Goal: Task Accomplishment & Management: Complete application form

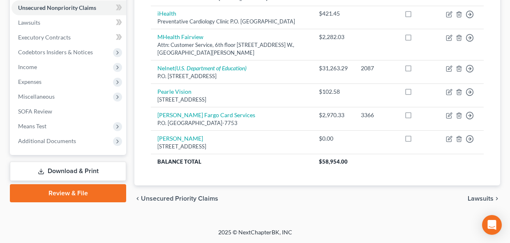
scroll to position [215, 0]
click at [62, 137] on span "Additional Documents" at bounding box center [47, 140] width 58 height 7
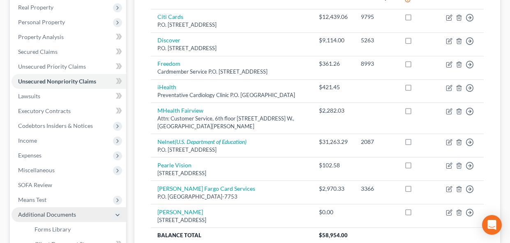
scroll to position [129, 0]
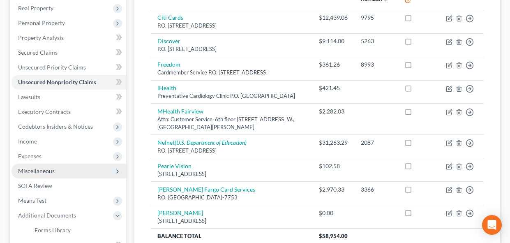
click at [47, 168] on span "Miscellaneous" at bounding box center [36, 170] width 37 height 7
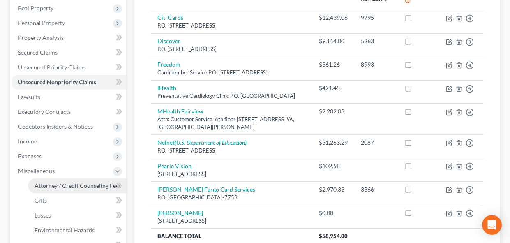
click at [48, 186] on span "Attorney / Credit Counseling Fees" at bounding box center [78, 185] width 87 height 7
select select "0"
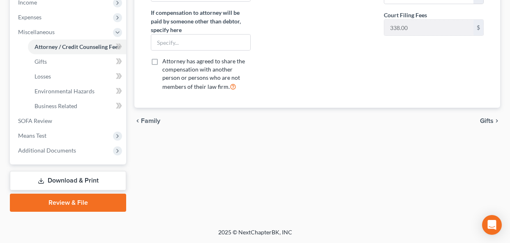
click at [73, 178] on link "Download & Print" at bounding box center [68, 180] width 116 height 19
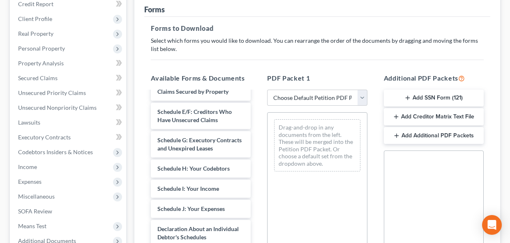
scroll to position [124, 0]
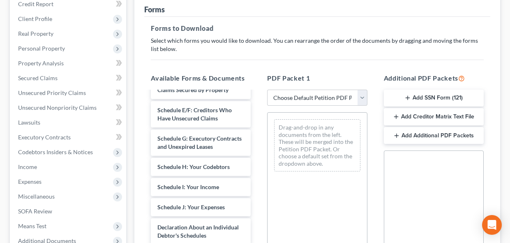
click at [431, 97] on button "Add SSN Form (121)" at bounding box center [434, 98] width 100 height 17
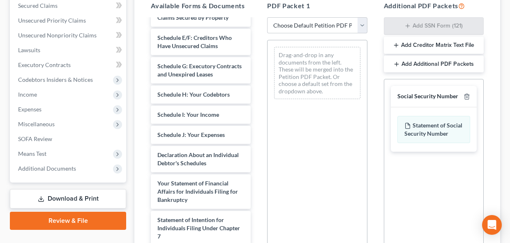
scroll to position [176, 0]
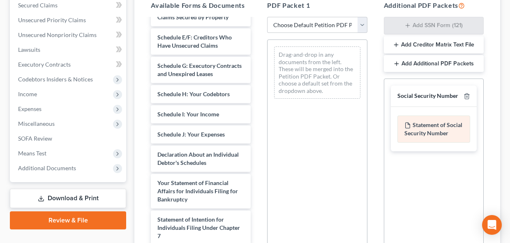
click at [437, 135] on div "Statement of Social Security Number" at bounding box center [433, 128] width 73 height 27
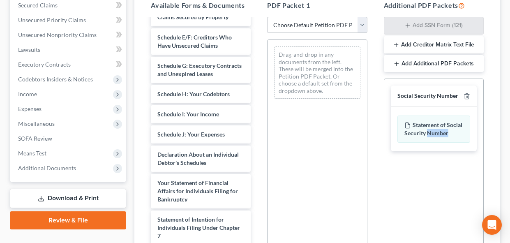
click at [431, 168] on div "Social Security Number Statement of Social Security Number Creditor Matrix Text…" at bounding box center [434, 171] width 100 height 187
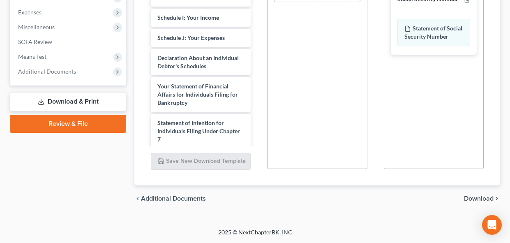
click at [472, 198] on span "Download" at bounding box center [479, 198] width 30 height 7
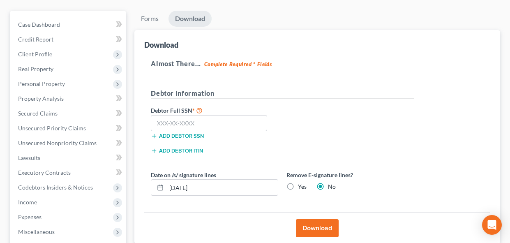
scroll to position [67, 0]
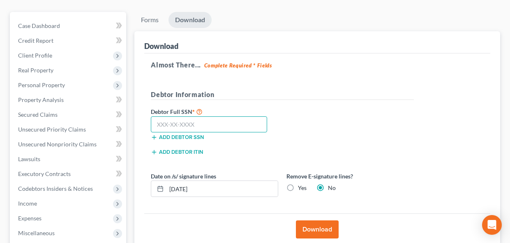
click at [186, 124] on input "text" at bounding box center [209, 124] width 116 height 16
paste input "475-98-0082"
type input "475-98-0082"
click at [317, 232] on button "Download" at bounding box center [317, 229] width 43 height 18
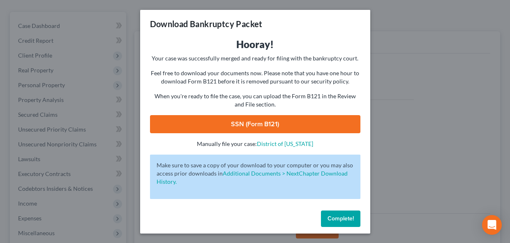
click at [279, 128] on link "SSN (Form B121)" at bounding box center [255, 124] width 210 height 18
click at [346, 222] on button "Complete!" at bounding box center [340, 218] width 39 height 16
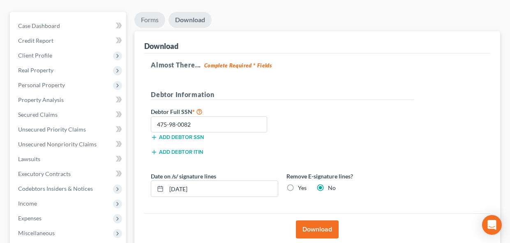
click at [153, 20] on link "Forms" at bounding box center [149, 20] width 31 height 16
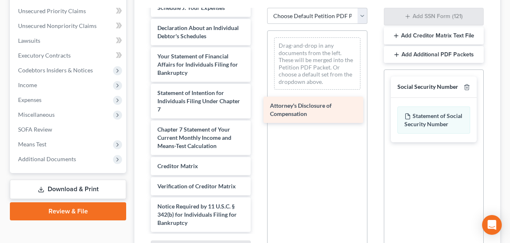
scroll to position [242, 0]
drag, startPoint x: 188, startPoint y: 222, endPoint x: 301, endPoint y: 111, distance: 157.8
click at [257, 111] on div "Attorney's Disclosure of Compensation Voluntary Petition for Individuals Filing…" at bounding box center [200, -1] width 113 height 463
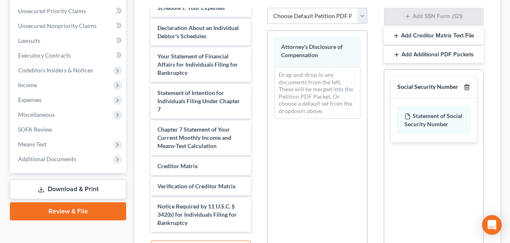
click at [466, 87] on line "button" at bounding box center [466, 88] width 0 height 2
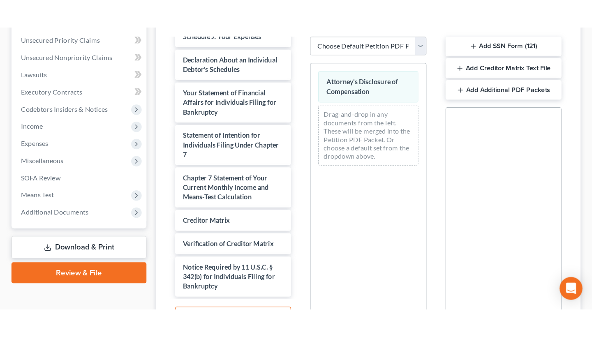
scroll to position [209, 0]
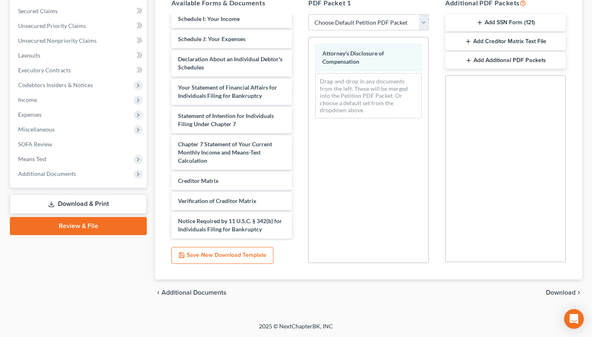
click at [509, 242] on span "Download" at bounding box center [561, 292] width 30 height 7
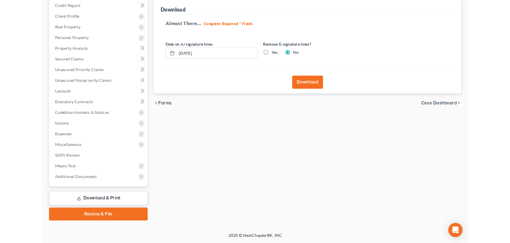
scroll to position [100, 0]
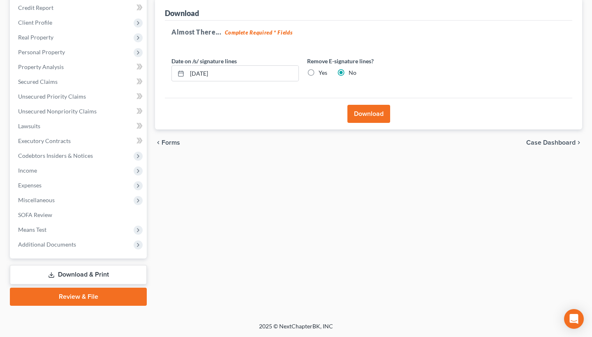
click at [362, 115] on button "Download" at bounding box center [368, 114] width 43 height 18
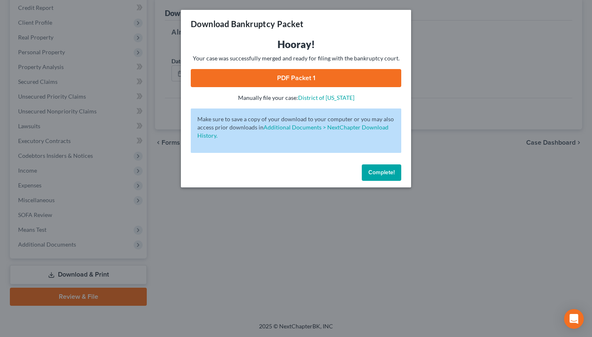
click at [323, 81] on link "PDF Packet 1" at bounding box center [296, 78] width 210 height 18
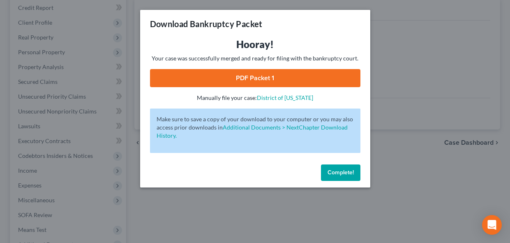
click at [332, 173] on span "Complete!" at bounding box center [340, 172] width 26 height 7
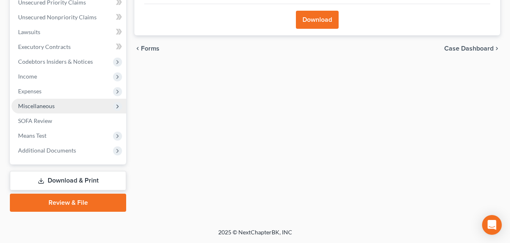
scroll to position [194, 0]
click at [56, 106] on span "Miscellaneous" at bounding box center [69, 106] width 115 height 15
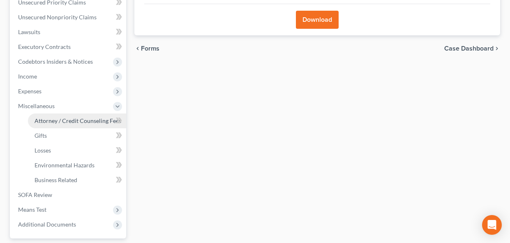
click at [58, 122] on span "Attorney / Credit Counseling Fees" at bounding box center [78, 120] width 87 height 7
select select "0"
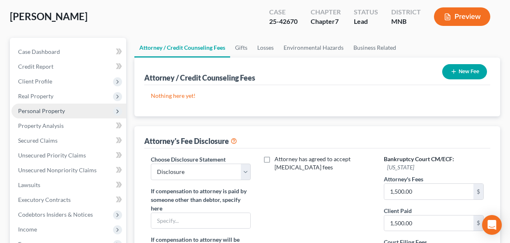
scroll to position [41, 0]
click at [35, 108] on span "Personal Property" at bounding box center [41, 110] width 47 height 7
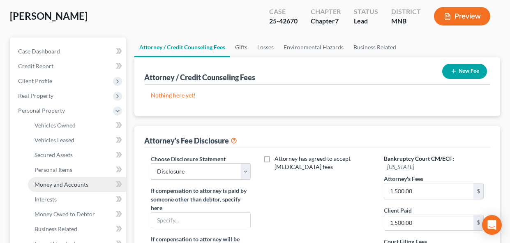
click at [53, 182] on span "Money and Accounts" at bounding box center [62, 184] width 54 height 7
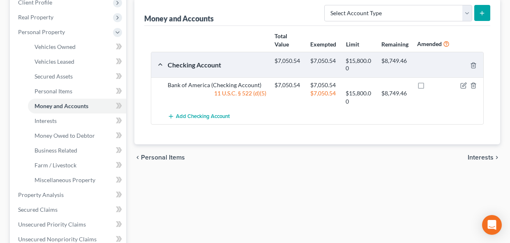
scroll to position [120, 0]
select select "cash_on_hand"
click at [483, 14] on icon "submit" at bounding box center [482, 12] width 7 height 7
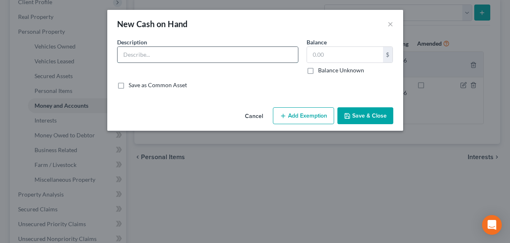
click at [234, 55] on input "text" at bounding box center [207, 55] width 180 height 16
type input "Cash"
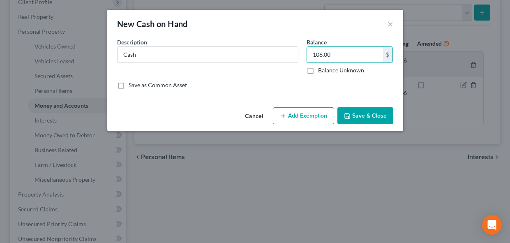
type input "106.00"
click at [309, 112] on button "Add Exemption" at bounding box center [303, 115] width 61 height 17
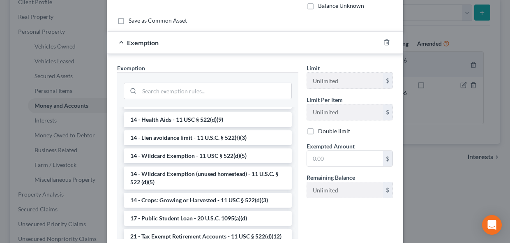
scroll to position [122, 0]
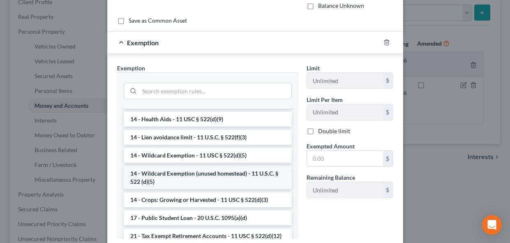
click at [217, 173] on li "14 - Wildcard Exemption (unused homestead) - 11 U.S.C. § 522 (d)(5)" at bounding box center [208, 177] width 168 height 23
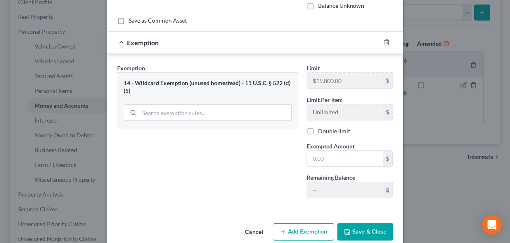
click at [203, 85] on div "14 - Wildcard Exemption (unused homestead) - 11 U.S.C. § 522 (d)(5)" at bounding box center [208, 86] width 168 height 15
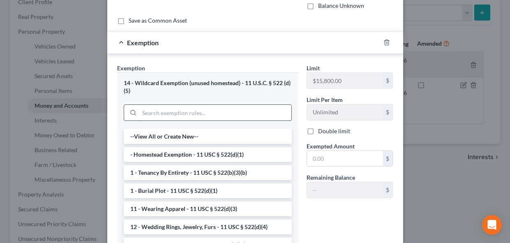
click at [202, 114] on input "search" at bounding box center [215, 113] width 152 height 16
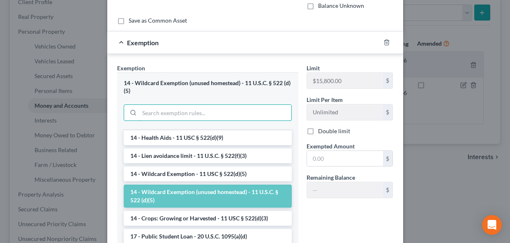
scroll to position [127, 0]
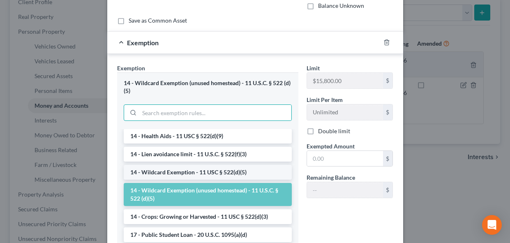
click at [199, 170] on li "14 - Wildcard Exemption - 11 USC § 522(d)(5)" at bounding box center [208, 172] width 168 height 15
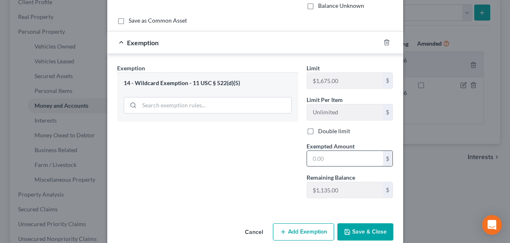
click at [351, 161] on input "text" at bounding box center [345, 159] width 76 height 16
type input "106.00"
click at [365, 232] on button "Save & Close" at bounding box center [365, 231] width 56 height 17
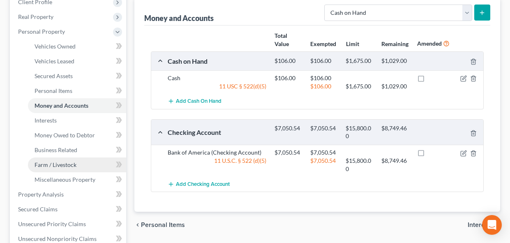
click at [59, 164] on span "Farm / Livestock" at bounding box center [56, 164] width 42 height 7
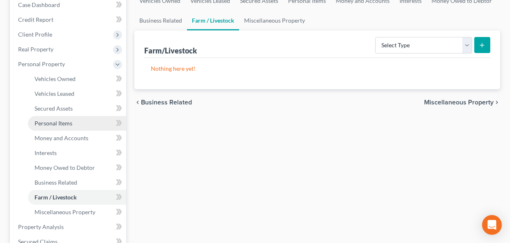
scroll to position [89, 0]
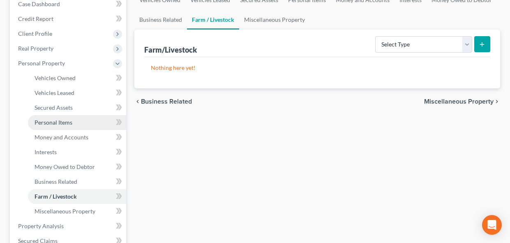
click at [65, 123] on span "Personal Items" at bounding box center [54, 122] width 38 height 7
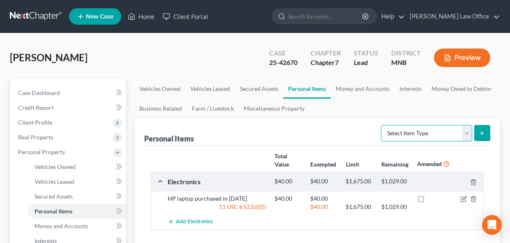
select select "pets"
click at [481, 133] on line "submit" at bounding box center [482, 133] width 4 height 0
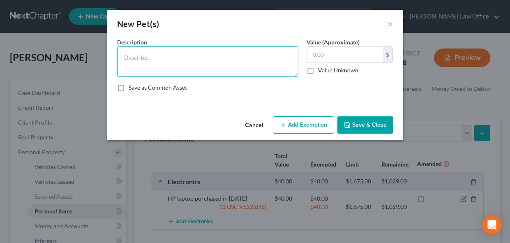
click at [199, 65] on textarea at bounding box center [207, 61] width 181 height 30
type textarea "2 cats"
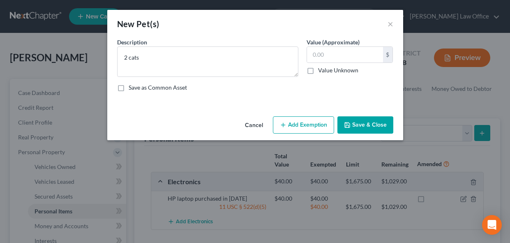
click at [377, 127] on button "Save & Close" at bounding box center [365, 124] width 56 height 17
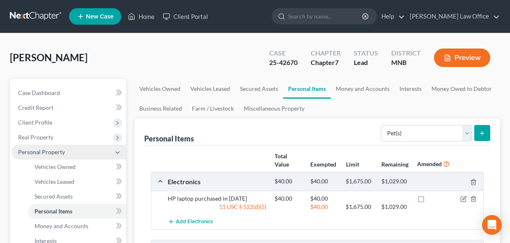
click at [118, 150] on icon at bounding box center [117, 152] width 7 height 7
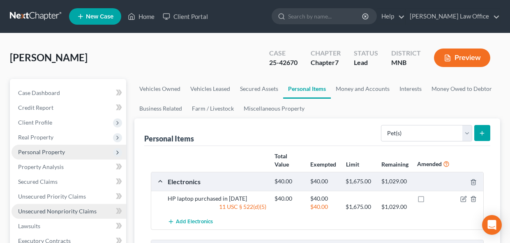
click at [73, 212] on span "Unsecured Nonpriority Claims" at bounding box center [57, 210] width 78 height 7
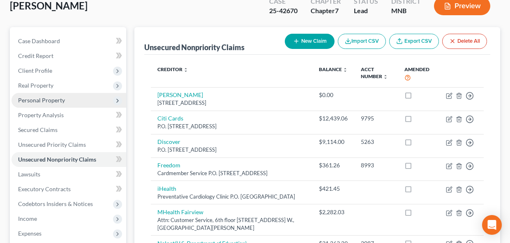
scroll to position [53, 0]
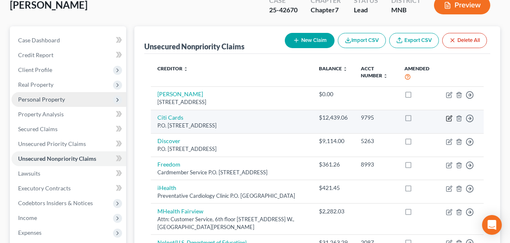
click at [449, 118] on icon "button" at bounding box center [450, 117] width 4 height 4
select select "14"
select select "2"
select select "0"
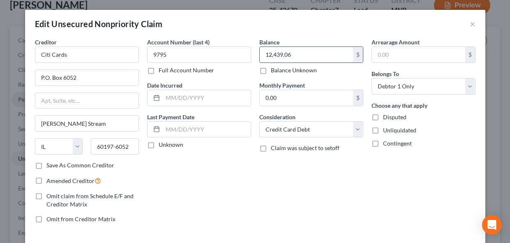
click at [303, 54] on input "12,439.06" at bounding box center [306, 55] width 93 height 16
click at [302, 54] on input "12,439.06" at bounding box center [306, 55] width 93 height 16
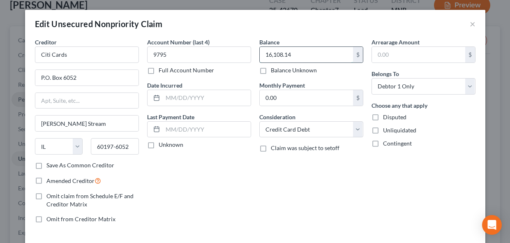
type input "16,108.14"
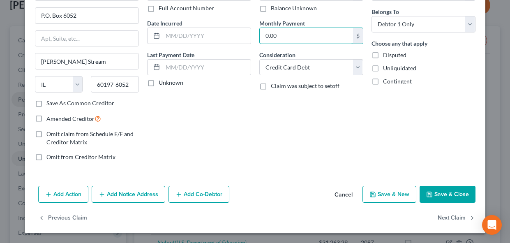
scroll to position [62, 0]
click at [452, 199] on button "Save & Close" at bounding box center [447, 194] width 56 height 17
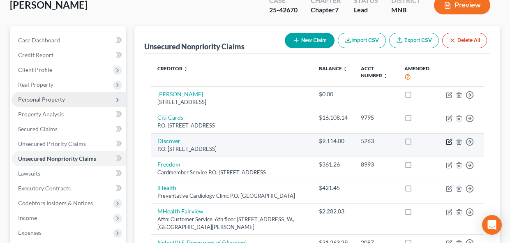
click at [449, 143] on icon "button" at bounding box center [449, 141] width 7 height 7
select select "14"
select select "2"
select select "0"
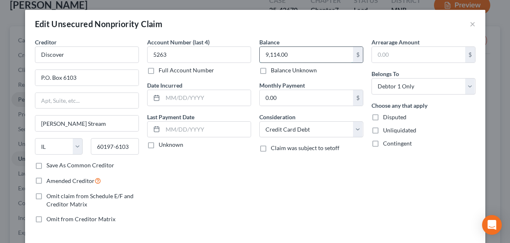
click at [314, 55] on input "9,114.00" at bounding box center [306, 55] width 93 height 16
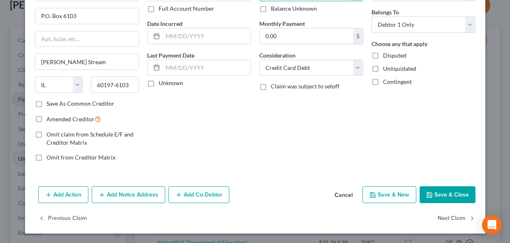
type input "8,752.00"
click at [446, 198] on button "Save & Close" at bounding box center [447, 194] width 56 height 17
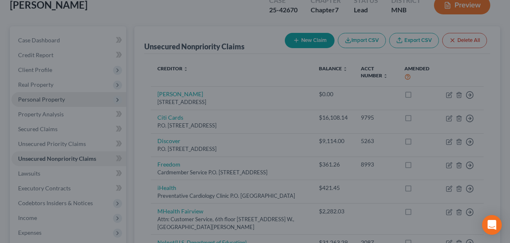
type input "0"
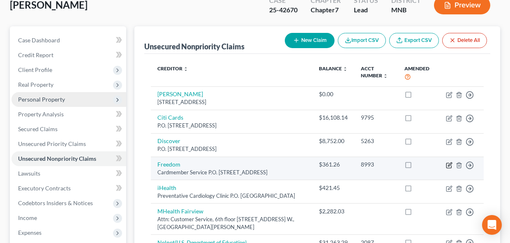
click at [449, 165] on icon "button" at bounding box center [449, 165] width 7 height 7
select select "14"
select select "2"
select select "0"
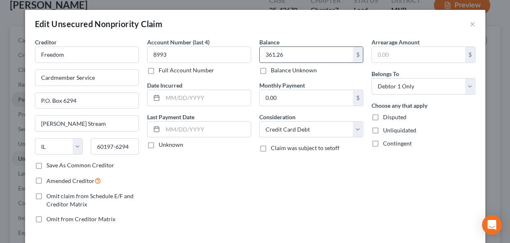
click at [300, 56] on input "361.26" at bounding box center [306, 55] width 93 height 16
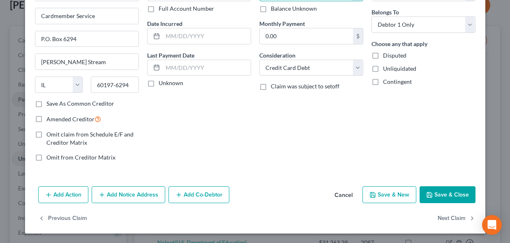
type input "232.61"
click at [443, 191] on button "Save & Close" at bounding box center [447, 194] width 56 height 17
type input "0"
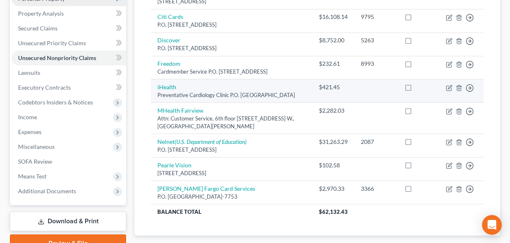
scroll to position [154, 0]
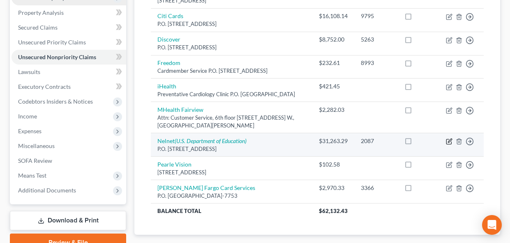
click at [450, 145] on icon "button" at bounding box center [449, 141] width 7 height 7
select select "30"
select select "17"
select select "0"
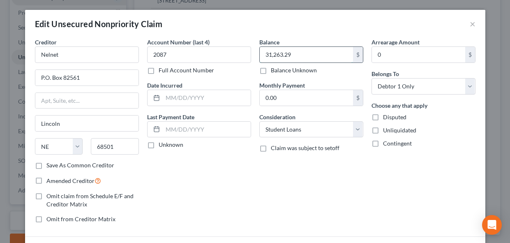
click at [301, 58] on input "31,263.29" at bounding box center [306, 55] width 93 height 16
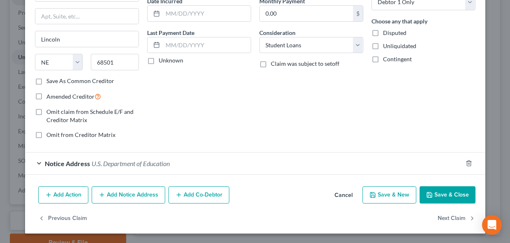
type input "20,475.02"
click at [453, 197] on button "Save & Close" at bounding box center [447, 194] width 56 height 17
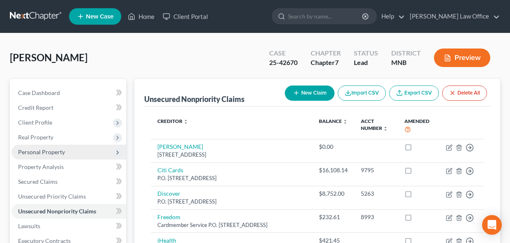
scroll to position [0, 0]
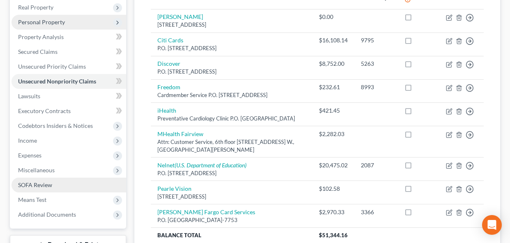
click at [47, 184] on span "SOFA Review" at bounding box center [35, 184] width 34 height 7
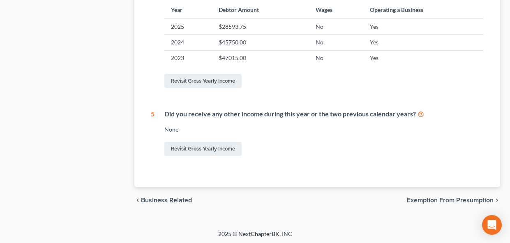
scroll to position [417, 0]
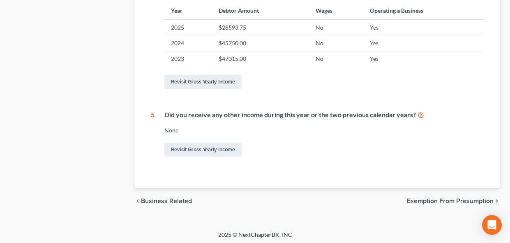
click at [438, 199] on span "Exemption from Presumption" at bounding box center [450, 201] width 87 height 7
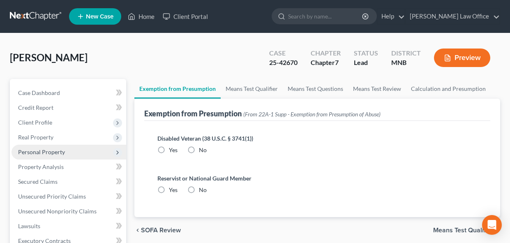
radio input "true"
click at [162, 229] on span "SOFA Review" at bounding box center [161, 230] width 40 height 7
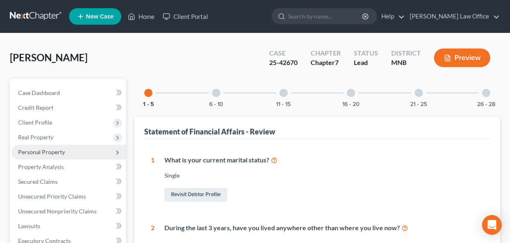
click at [217, 94] on div at bounding box center [216, 93] width 8 height 8
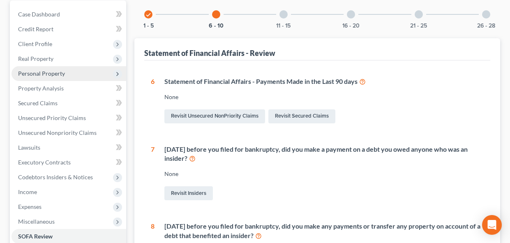
scroll to position [79, 0]
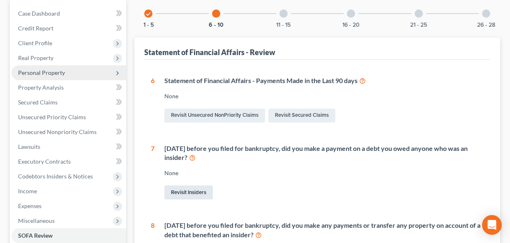
click at [205, 194] on link "Revisit Insiders" at bounding box center [188, 192] width 48 height 14
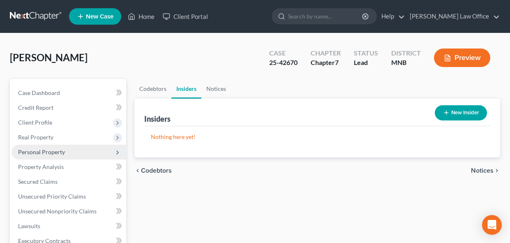
click at [458, 114] on button "New Insider" at bounding box center [461, 112] width 52 height 15
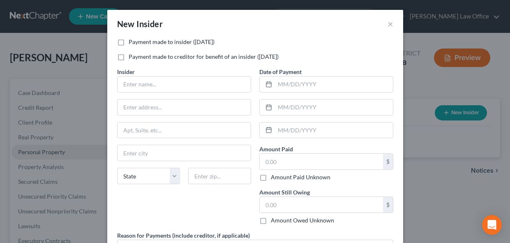
click at [129, 41] on label "Payment made to insider (within 1 year)" at bounding box center [172, 42] width 86 height 8
click at [132, 41] on input "Payment made to insider (within 1 year)" at bounding box center [134, 40] width 5 height 5
checkbox input "true"
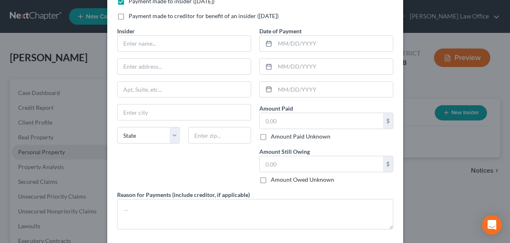
scroll to position [78, 0]
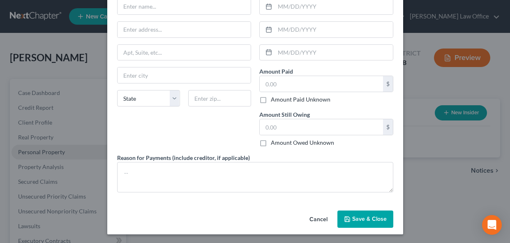
click at [316, 219] on button "Cancel" at bounding box center [318, 219] width 31 height 16
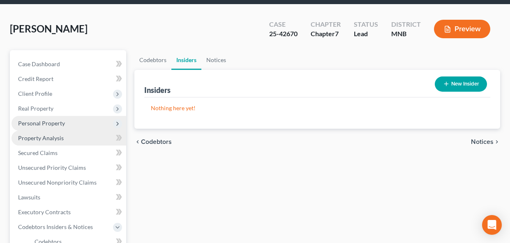
scroll to position [51, 0]
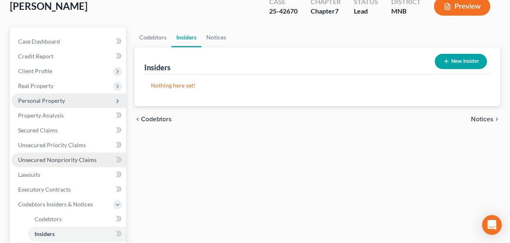
click at [53, 162] on span "Unsecured Nonpriority Claims" at bounding box center [57, 159] width 78 height 7
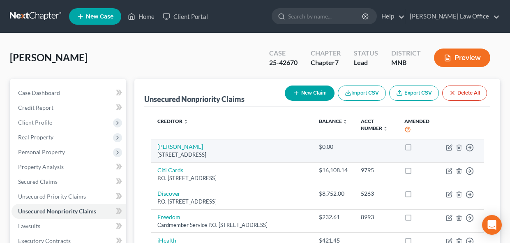
click at [187, 151] on div "[STREET_ADDRESS]" at bounding box center [231, 155] width 148 height 8
click at [187, 146] on link "[PERSON_NAME]" at bounding box center [180, 146] width 46 height 7
select select "24"
select select "10"
select select "0"
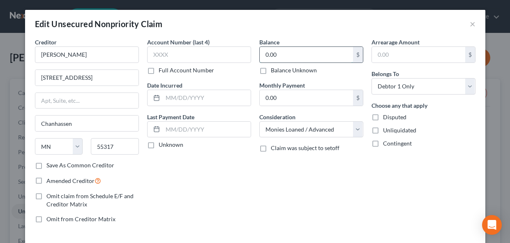
click at [311, 54] on input "0.00" at bounding box center [306, 55] width 93 height 16
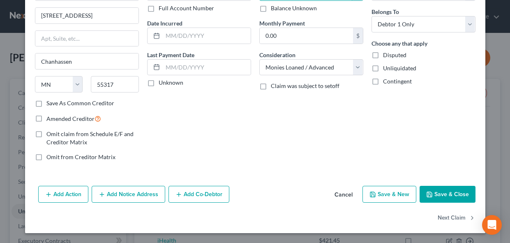
scroll to position [62, 0]
click at [460, 195] on button "Save & Close" at bounding box center [447, 194] width 56 height 17
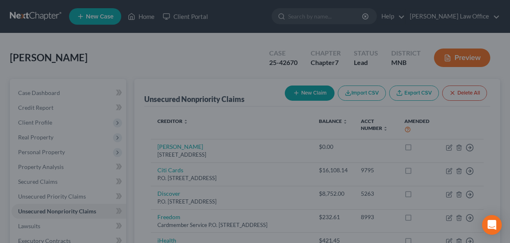
type input "10,000.00"
type input "0"
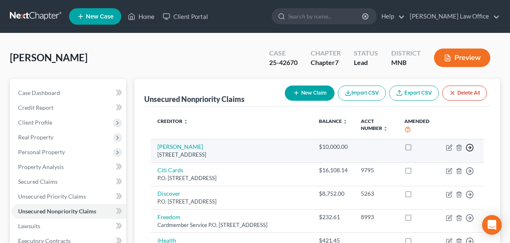
click at [468, 149] on icon "button" at bounding box center [469, 147] width 8 height 8
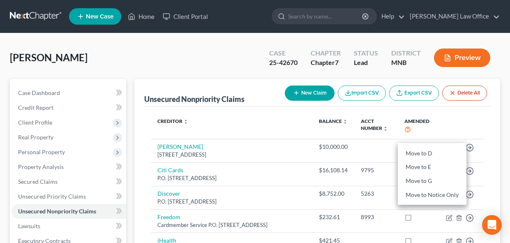
click at [475, 131] on th at bounding box center [461, 126] width 44 height 26
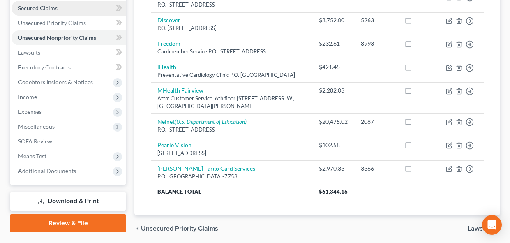
scroll to position [189, 0]
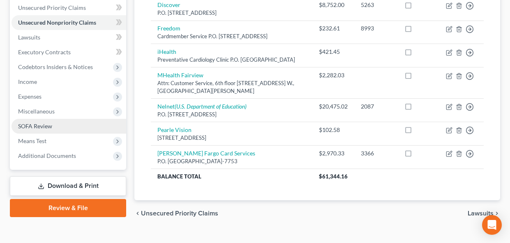
click at [38, 124] on span "SOFA Review" at bounding box center [35, 125] width 34 height 7
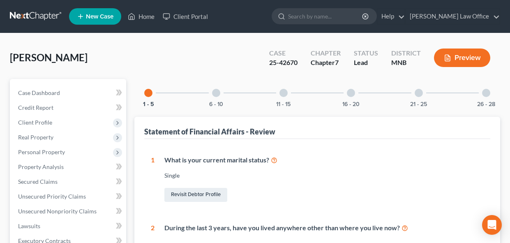
click at [218, 91] on div at bounding box center [216, 93] width 8 height 8
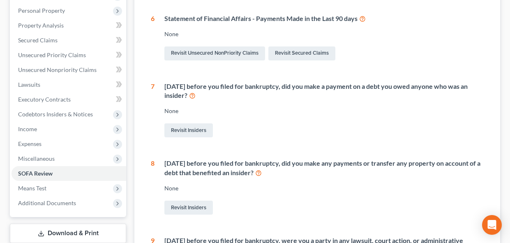
scroll to position [142, 0]
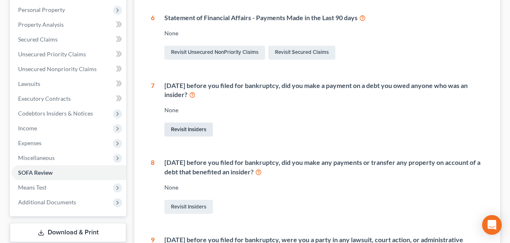
click at [182, 127] on link "Revisit Insiders" at bounding box center [188, 129] width 48 height 14
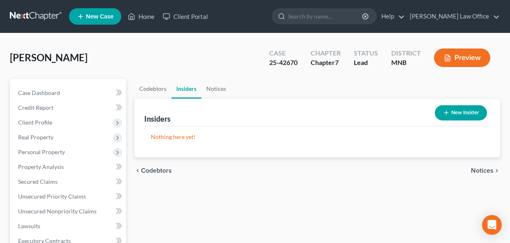
click at [188, 88] on link "Insiders" at bounding box center [186, 89] width 30 height 20
click at [468, 113] on button "New Insider" at bounding box center [461, 112] width 52 height 15
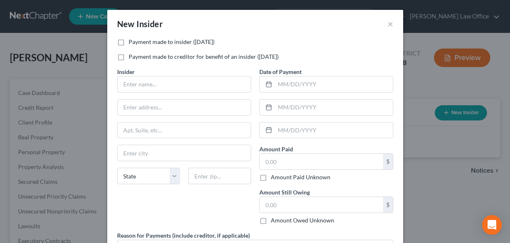
click at [129, 41] on label "Payment made to insider (within 1 year)" at bounding box center [172, 42] width 86 height 8
click at [132, 41] on input "Payment made to insider (within 1 year)" at bounding box center [134, 40] width 5 height 5
checkbox input "true"
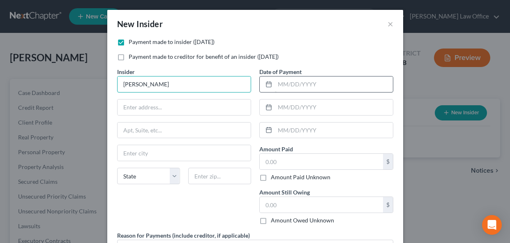
type input "[PERSON_NAME]"
click at [287, 81] on input "text" at bounding box center [334, 84] width 118 height 16
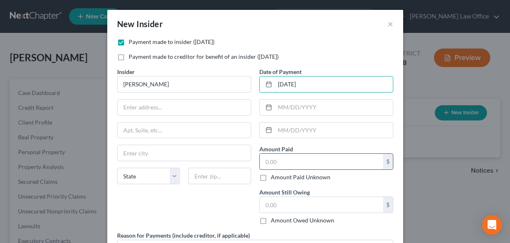
type input "[DATE]"
click at [297, 157] on input "text" at bounding box center [321, 162] width 123 height 16
type input "2,500"
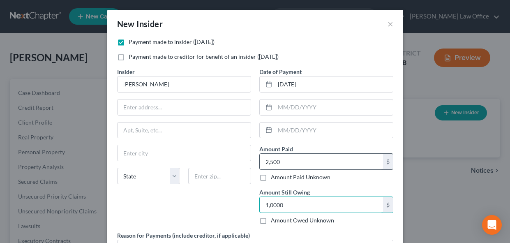
type input "10,000"
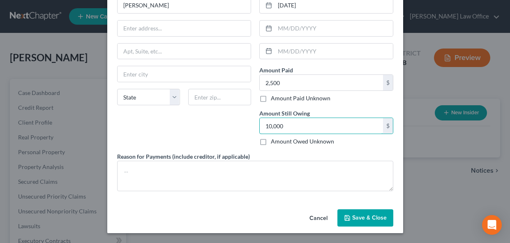
scroll to position [79, 0]
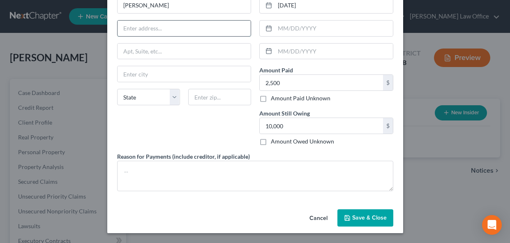
paste input "6781 Redwing Ln. Chanhassen, MN 55317"
drag, startPoint x: 214, startPoint y: 29, endPoint x: 234, endPoint y: 28, distance: 19.8
click at [234, 28] on input "6781 Redwing Ln. Chanhassen, MN 55317" at bounding box center [183, 29] width 133 height 16
type input "6781 Redwing Ln. Chanhassen, MN"
paste input "55317"
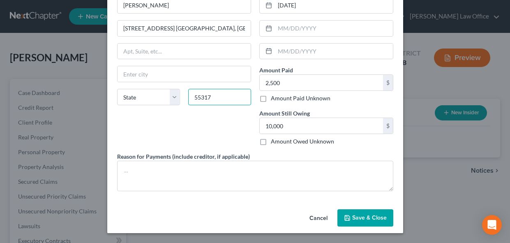
type input "55317"
type input "Chanhassen"
select select "24"
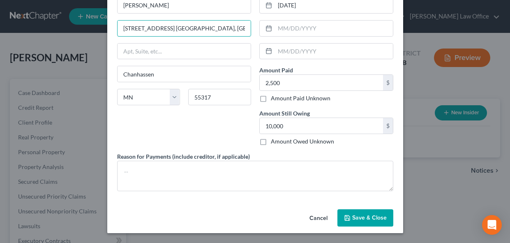
drag, startPoint x: 170, startPoint y: 29, endPoint x: 254, endPoint y: 28, distance: 84.6
click at [254, 28] on div "Insider * Arnold Lemke 6781 Redwing Ln. Chanhassen, MN Chanhassen State AL AK A…" at bounding box center [184, 70] width 142 height 164
type input "6781 Redwing Ln"
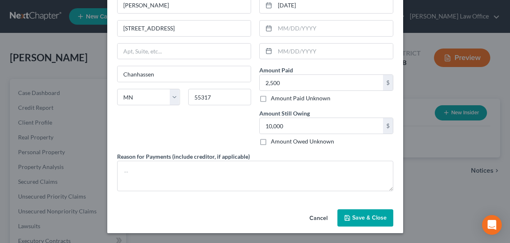
click at [361, 223] on button "Save & Close" at bounding box center [365, 217] width 56 height 17
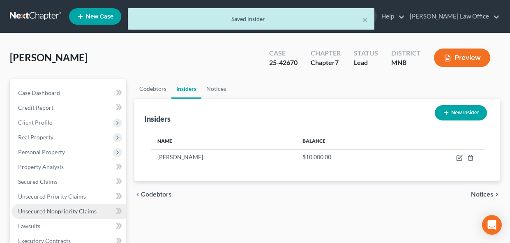
click at [47, 212] on span "Unsecured Nonpriority Claims" at bounding box center [57, 210] width 78 height 7
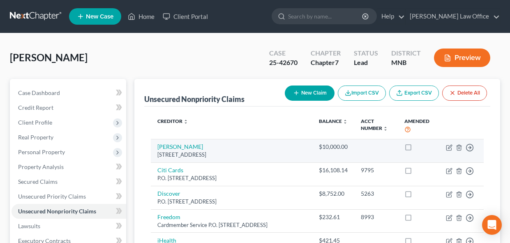
click at [174, 151] on div "[STREET_ADDRESS]" at bounding box center [231, 155] width 148 height 8
click at [173, 145] on link "[PERSON_NAME]" at bounding box center [180, 146] width 46 height 7
select select "24"
select select "10"
select select "0"
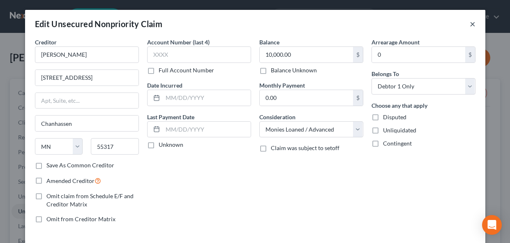
click at [473, 26] on button "×" at bounding box center [473, 24] width 6 height 10
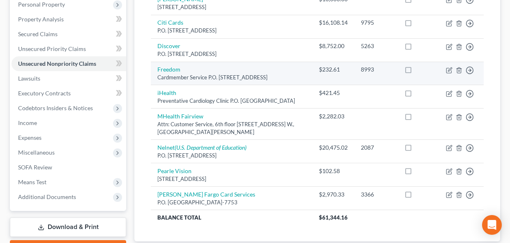
scroll to position [149, 0]
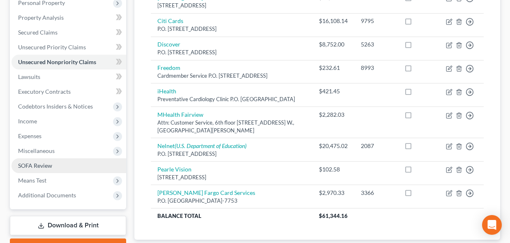
click at [49, 164] on span "SOFA Review" at bounding box center [35, 165] width 34 height 7
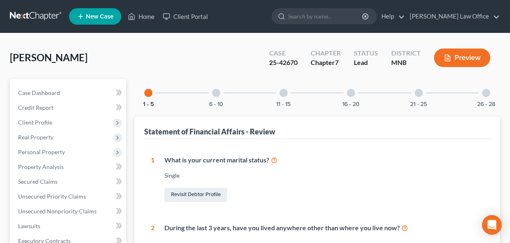
click at [213, 98] on div "6 - 10" at bounding box center [216, 93] width 28 height 28
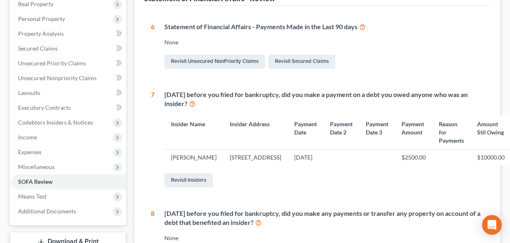
scroll to position [118, 0]
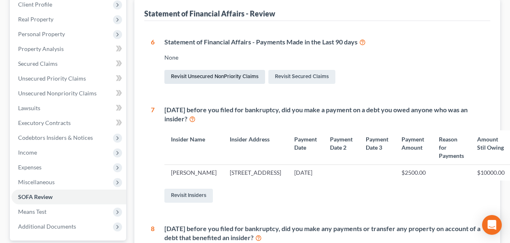
click at [222, 78] on link "Revisit Unsecured NonPriority Claims" at bounding box center [214, 77] width 101 height 14
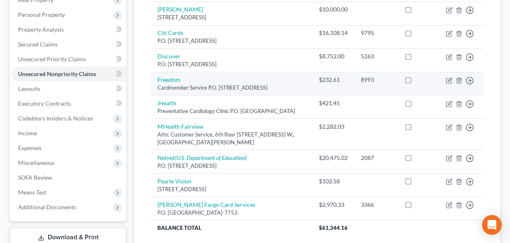
scroll to position [138, 0]
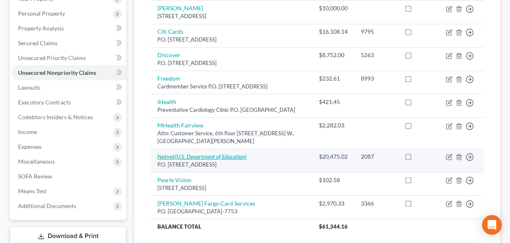
click at [219, 160] on icon "(U.S. Department of Education)" at bounding box center [211, 156] width 72 height 7
select select "30"
select select "17"
select select "0"
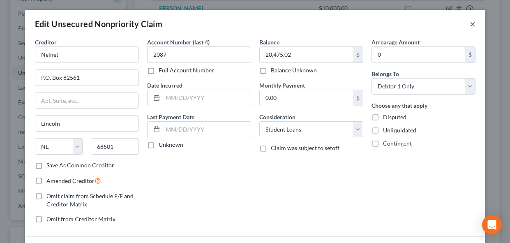
click at [474, 24] on button "×" at bounding box center [473, 24] width 6 height 10
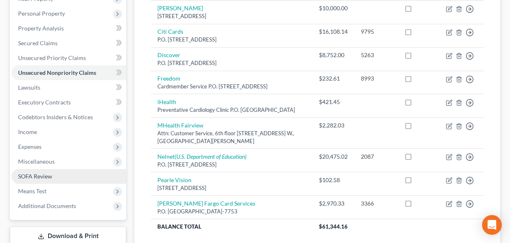
click at [68, 176] on link "SOFA Review" at bounding box center [69, 176] width 115 height 15
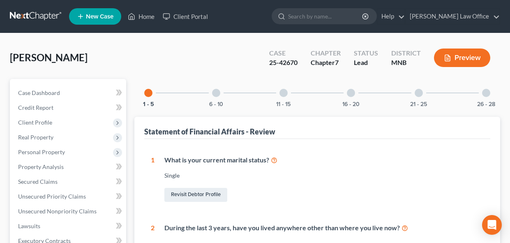
click at [218, 96] on div at bounding box center [216, 93] width 8 height 8
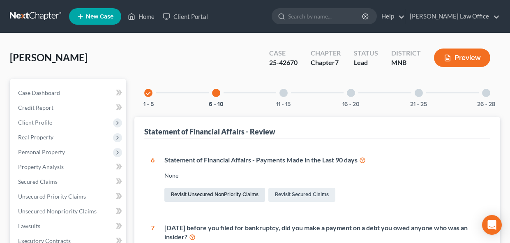
click at [226, 196] on link "Revisit Unsecured NonPriority Claims" at bounding box center [214, 195] width 101 height 14
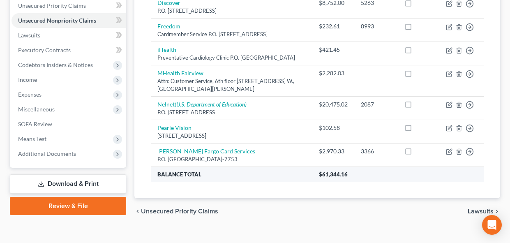
scroll to position [194, 0]
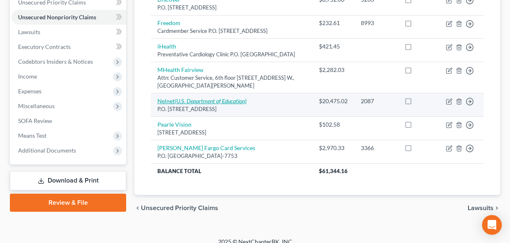
click at [168, 104] on link "Nelnet (U.S. Department of Education)" at bounding box center [201, 100] width 89 height 7
select select "30"
select select "17"
select select "0"
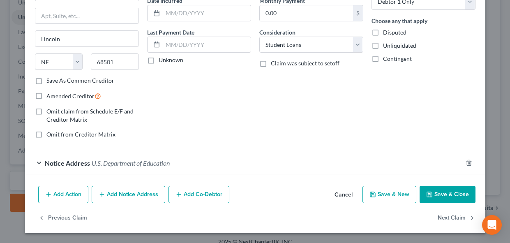
scroll to position [84, 0]
click at [66, 198] on button "Add Action" at bounding box center [63, 194] width 50 height 17
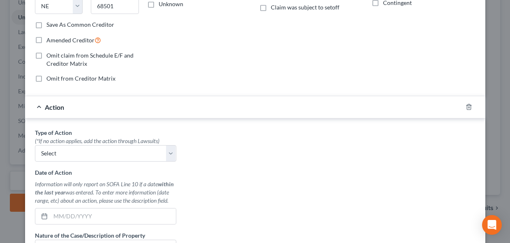
scroll to position [169, 0]
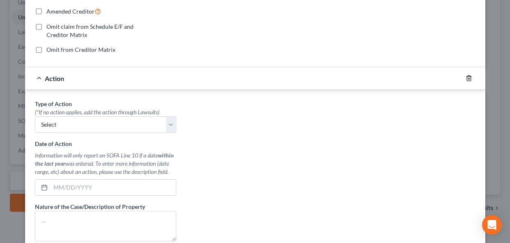
click at [470, 78] on icon "button" at bounding box center [468, 78] width 7 height 7
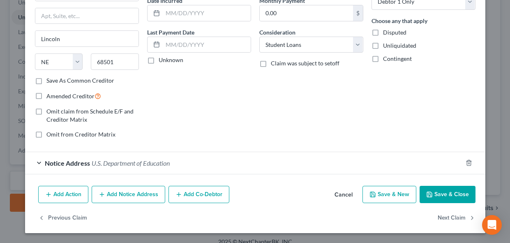
scroll to position [84, 0]
click at [342, 191] on button "Cancel" at bounding box center [343, 195] width 31 height 16
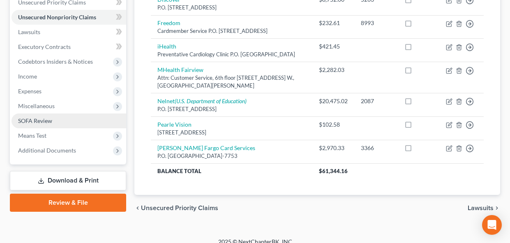
click at [36, 122] on span "SOFA Review" at bounding box center [35, 120] width 34 height 7
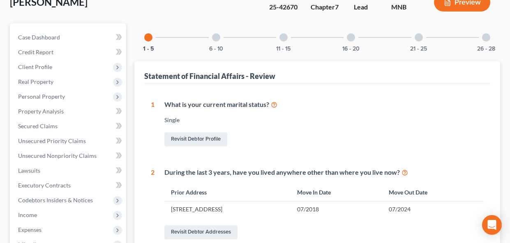
scroll to position [58, 0]
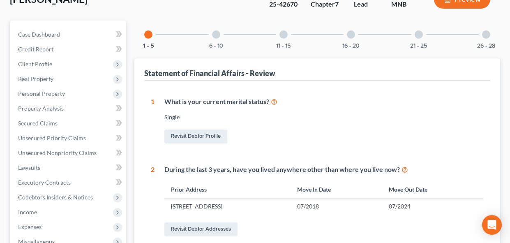
click at [217, 41] on div "6 - 10" at bounding box center [216, 35] width 28 height 28
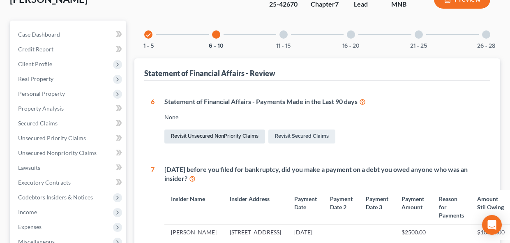
click at [241, 138] on link "Revisit Unsecured NonPriority Claims" at bounding box center [214, 136] width 101 height 14
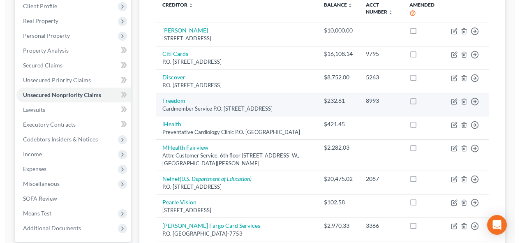
scroll to position [135, 0]
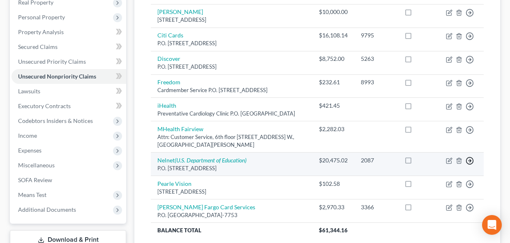
click at [470, 161] on line "button" at bounding box center [469, 161] width 3 height 0
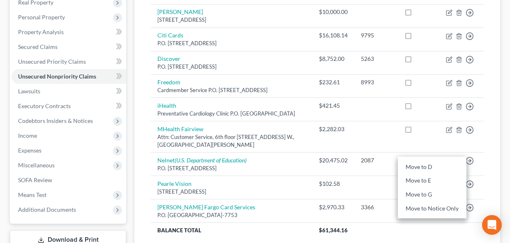
click at [490, 150] on div "Unsecured Nonpriority Claims New Claim Import CSV Export CSV Delete All Credito…" at bounding box center [317, 99] width 366 height 310
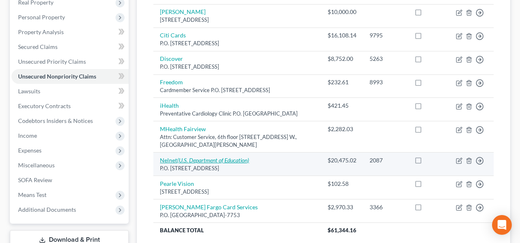
click at [227, 164] on icon "(U.S. Department of Education)" at bounding box center [213, 160] width 72 height 7
select select "30"
select select "17"
select select "0"
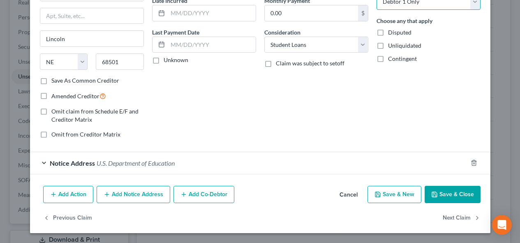
scroll to position [84, 0]
click at [80, 199] on button "Add Action" at bounding box center [68, 194] width 50 height 17
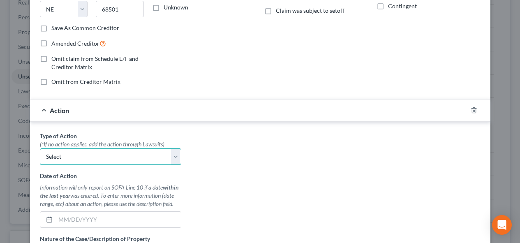
scroll to position [31, 0]
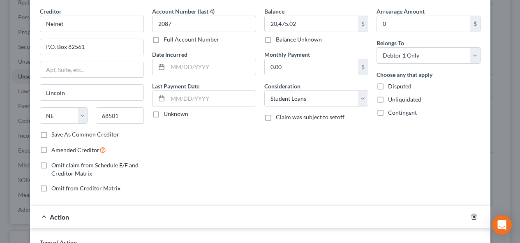
click at [475, 215] on icon "button" at bounding box center [474, 216] width 4 height 5
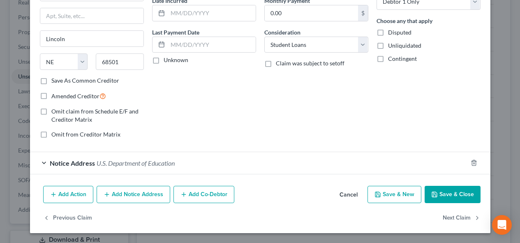
scroll to position [84, 0]
click at [353, 194] on button "Cancel" at bounding box center [348, 195] width 31 height 16
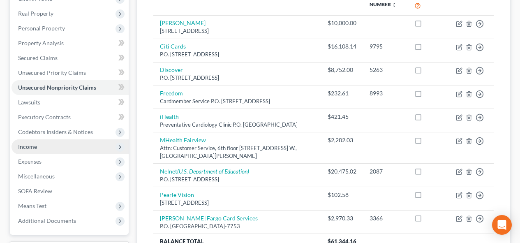
scroll to position [119, 0]
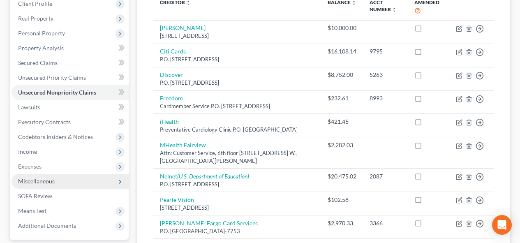
click at [56, 181] on span "Miscellaneous" at bounding box center [70, 181] width 117 height 15
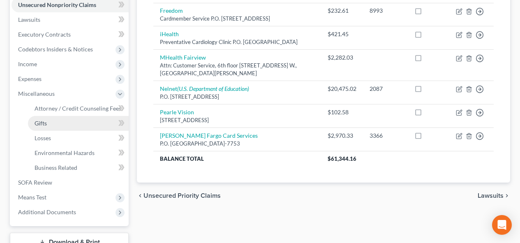
click at [37, 125] on span "Gifts" at bounding box center [41, 123] width 12 height 7
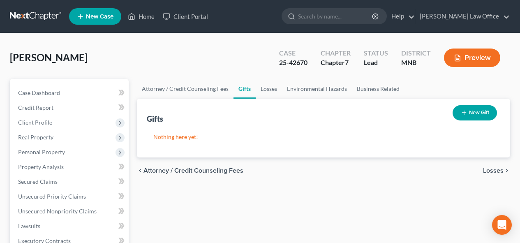
click at [476, 109] on button "New Gift" at bounding box center [474, 112] width 44 height 15
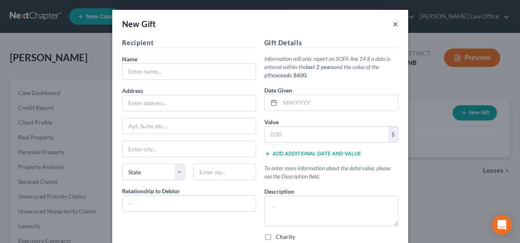
click at [397, 22] on button "×" at bounding box center [395, 24] width 6 height 10
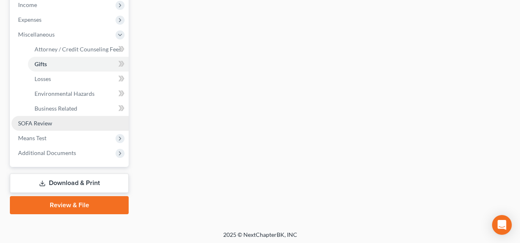
click at [40, 125] on span "SOFA Review" at bounding box center [35, 123] width 34 height 7
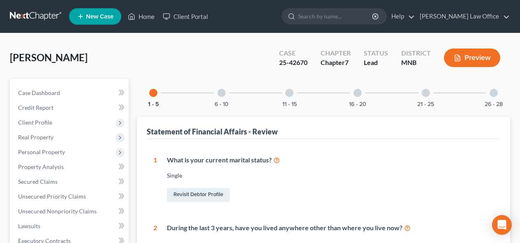
click at [287, 94] on div at bounding box center [289, 93] width 8 height 8
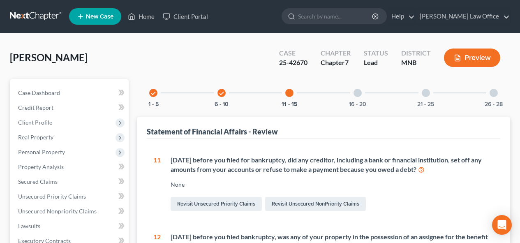
click at [356, 92] on div at bounding box center [357, 93] width 8 height 8
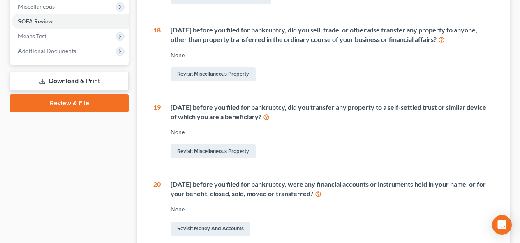
scroll to position [294, 0]
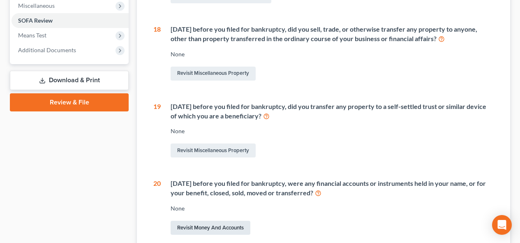
click at [222, 224] on link "Revisit Money and Accounts" at bounding box center [210, 228] width 80 height 14
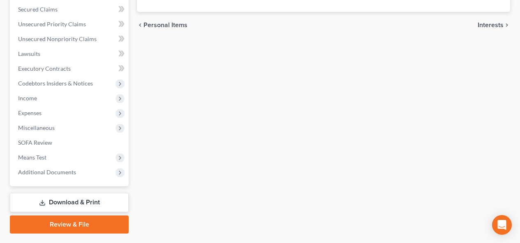
scroll to position [324, 0]
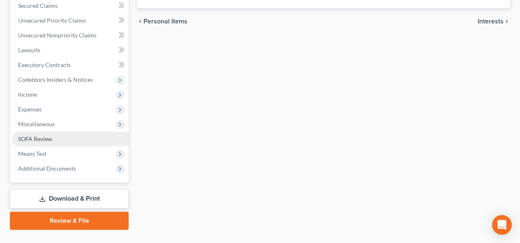
click at [44, 141] on span "SOFA Review" at bounding box center [35, 138] width 34 height 7
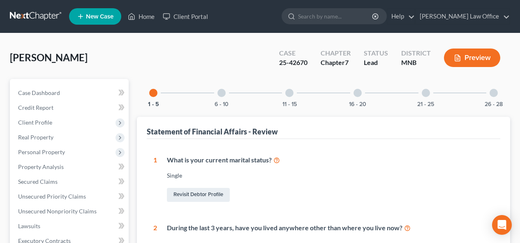
click at [356, 97] on div "16 - 20" at bounding box center [357, 93] width 28 height 28
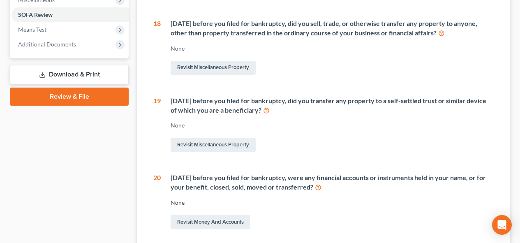
scroll to position [302, 0]
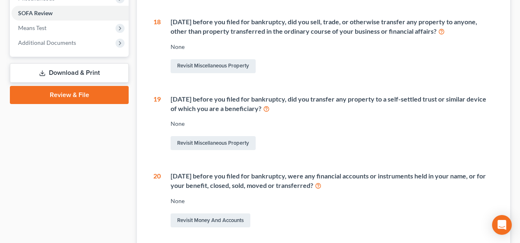
click at [321, 181] on icon at bounding box center [318, 185] width 7 height 8
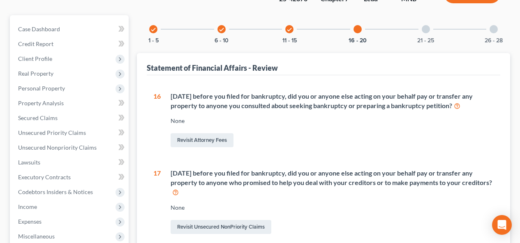
scroll to position [62, 0]
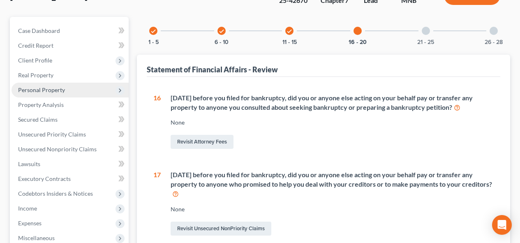
click at [51, 91] on span "Personal Property" at bounding box center [41, 89] width 47 height 7
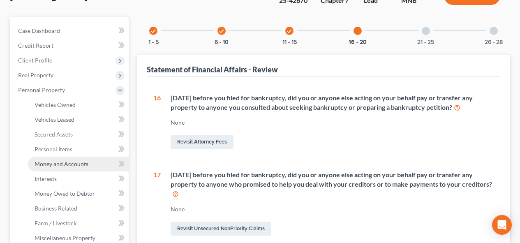
click at [71, 163] on span "Money and Accounts" at bounding box center [62, 163] width 54 height 7
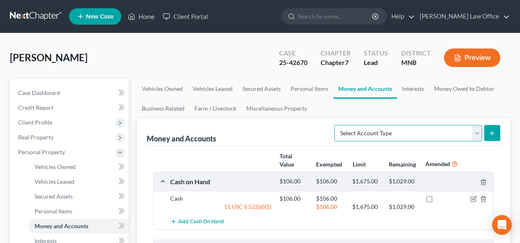
select select "checking"
click at [496, 138] on button "submit" at bounding box center [492, 133] width 16 height 16
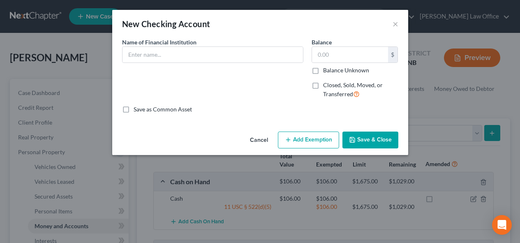
click at [233, 63] on div "Name of Financial Institution *" at bounding box center [212, 71] width 189 height 67
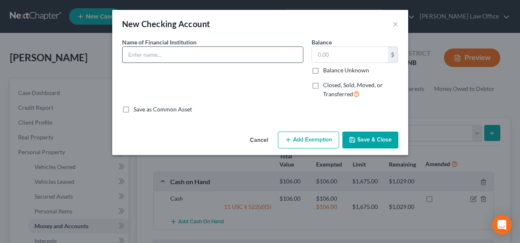
click at [240, 51] on input "text" at bounding box center [212, 55] width 180 height 16
type input "[PERSON_NAME] Fargo Bank"
click at [323, 85] on label "Closed, Sold, Moved, or Transferred" at bounding box center [360, 90] width 75 height 18
click at [326, 85] on input "Closed, Sold, Moved, or Transferred" at bounding box center [328, 83] width 5 height 5
checkbox input "true"
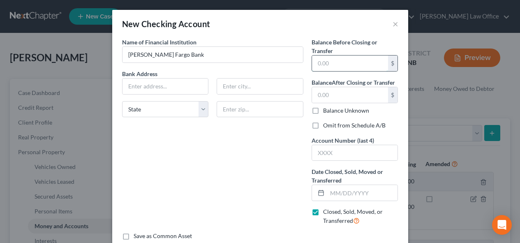
click at [343, 58] on input "text" at bounding box center [350, 63] width 76 height 16
type input "7,122.20"
click at [343, 94] on input "text" at bounding box center [350, 95] width 76 height 16
type input "0"
click at [343, 192] on input "text" at bounding box center [362, 193] width 71 height 16
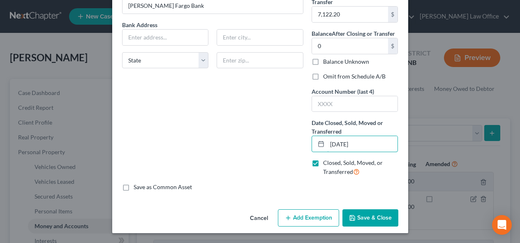
scroll to position [48, 0]
type input "[DATE]"
click at [380, 218] on button "Save & Close" at bounding box center [370, 218] width 56 height 17
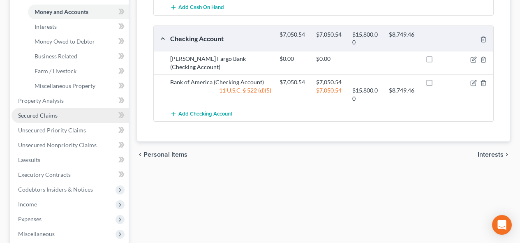
scroll to position [287, 0]
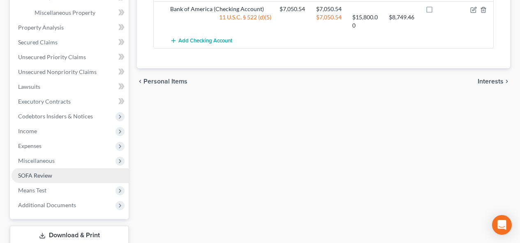
click at [39, 173] on span "SOFA Review" at bounding box center [35, 175] width 34 height 7
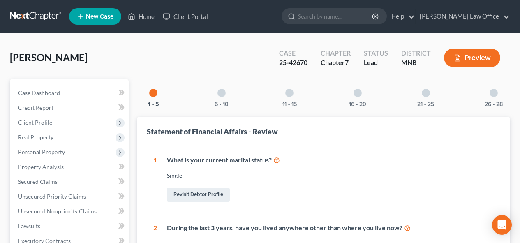
click at [360, 94] on div at bounding box center [357, 93] width 8 height 8
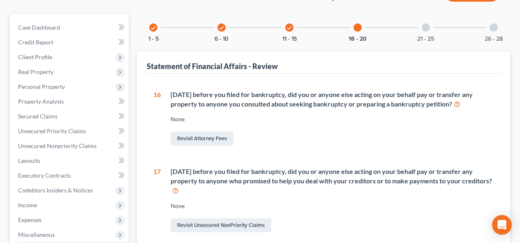
scroll to position [65, 0]
click at [422, 32] on div "21 - 25" at bounding box center [426, 28] width 28 height 28
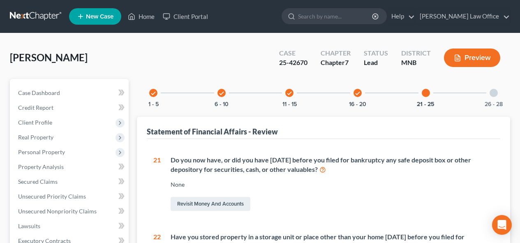
scroll to position [0, 0]
click at [223, 93] on icon "check" at bounding box center [222, 93] width 6 height 6
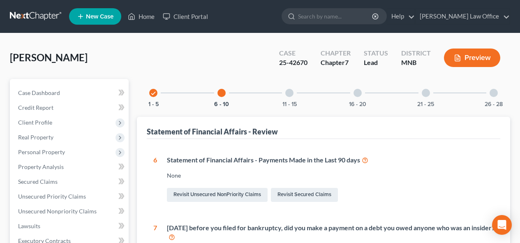
click at [365, 159] on icon at bounding box center [365, 160] width 7 height 8
click at [65, 209] on span "Unsecured Nonpriority Claims" at bounding box center [57, 210] width 78 height 7
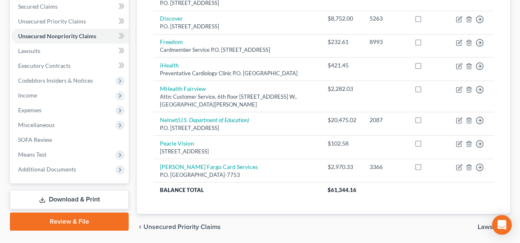
scroll to position [175, 0]
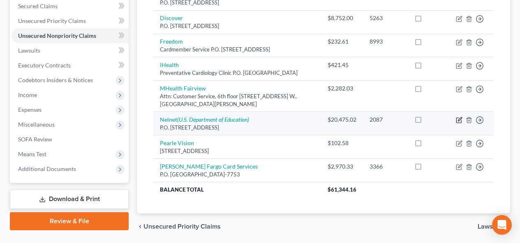
click at [458, 121] on icon "button" at bounding box center [460, 119] width 4 height 4
select select "30"
select select "17"
select select "0"
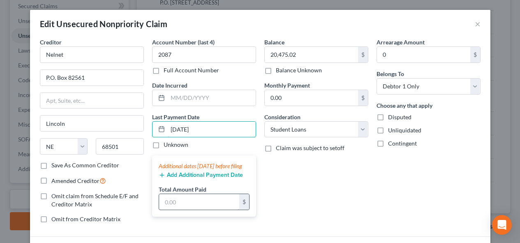
type input "[DATE]"
click at [203, 210] on input "text" at bounding box center [199, 202] width 80 height 16
type input "11,000"
click at [346, 217] on div "Balance 20,475.02 $ Balance Unknown Balance Undetermined 20,475.02 $ Balance Un…" at bounding box center [316, 134] width 112 height 192
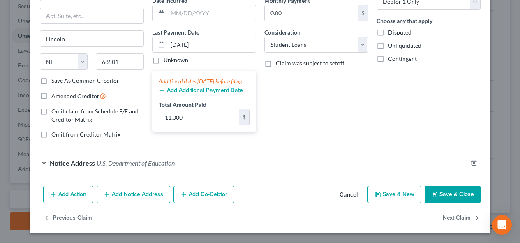
scroll to position [86, 0]
click at [452, 196] on button "Save & Close" at bounding box center [452, 194] width 56 height 17
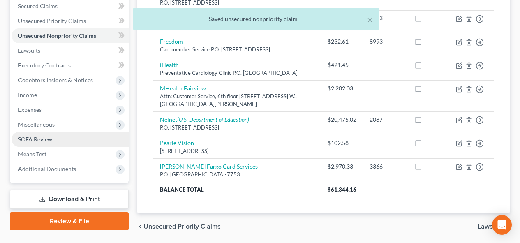
click at [41, 141] on span "SOFA Review" at bounding box center [35, 139] width 34 height 7
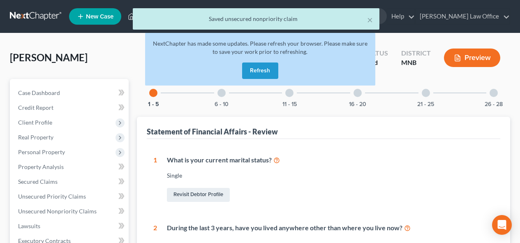
click at [260, 75] on button "Refresh" at bounding box center [260, 70] width 36 height 16
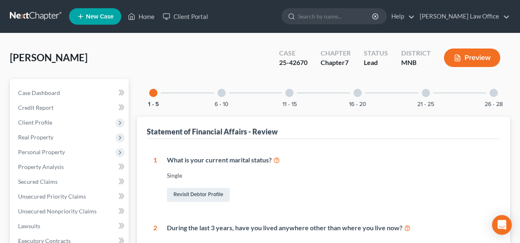
click at [225, 98] on div "6 - 10" at bounding box center [221, 93] width 28 height 28
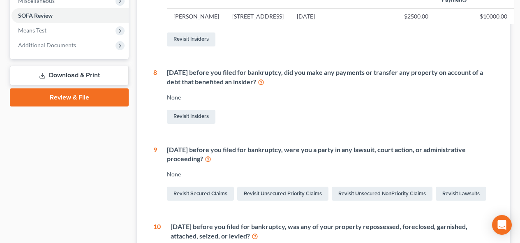
scroll to position [303, 0]
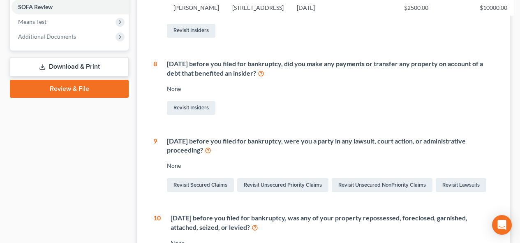
click at [76, 62] on link "Download & Print" at bounding box center [69, 66] width 119 height 19
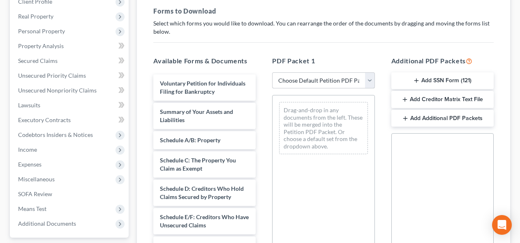
scroll to position [123, 0]
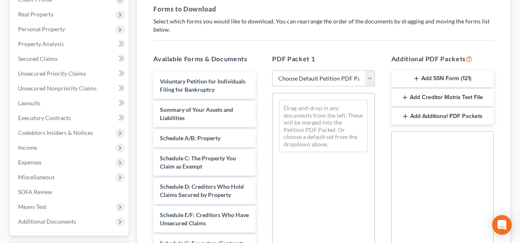
select select "0"
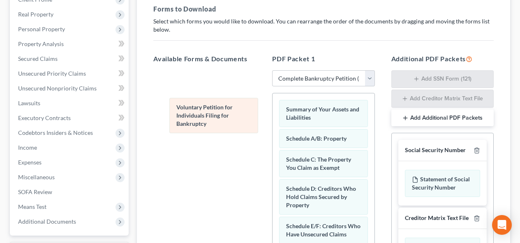
drag, startPoint x: 296, startPoint y: 113, endPoint x: 187, endPoint y: 111, distance: 109.7
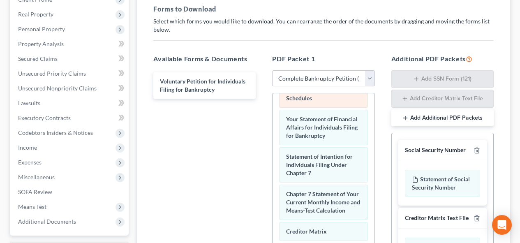
scroll to position [274, 0]
select select
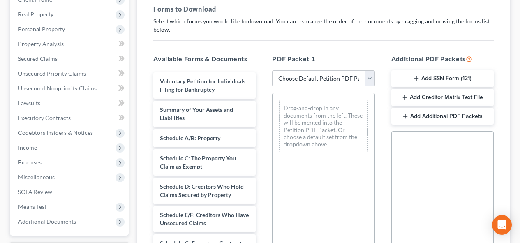
scroll to position [0, 0]
click at [36, 148] on span "Income" at bounding box center [27, 147] width 19 height 7
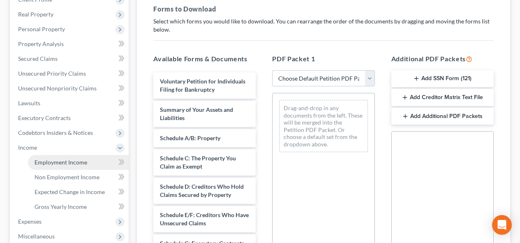
click at [58, 165] on span "Employment Income" at bounding box center [61, 162] width 53 height 7
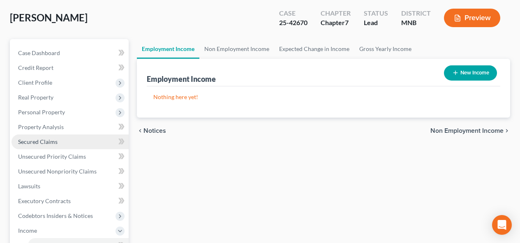
scroll to position [40, 0]
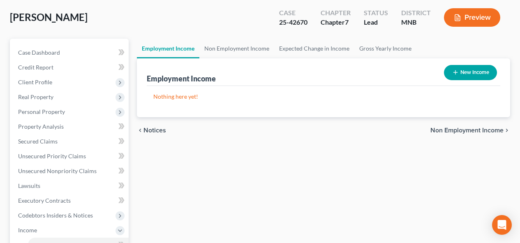
click at [454, 73] on icon "button" at bounding box center [455, 72] width 7 height 7
select select "0"
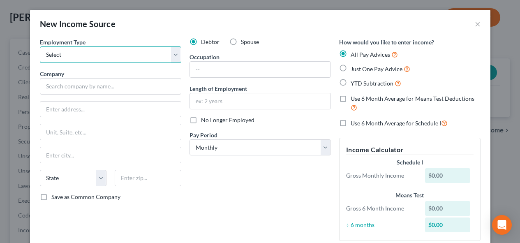
select select "1"
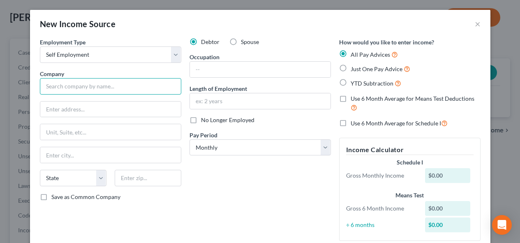
click at [151, 85] on input "text" at bounding box center [110, 86] width 141 height 16
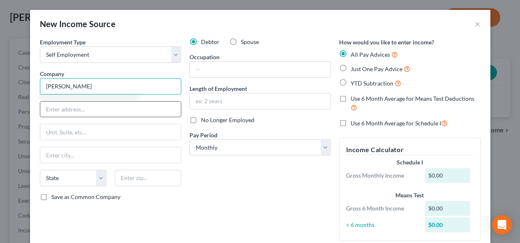
type input "[PERSON_NAME]"
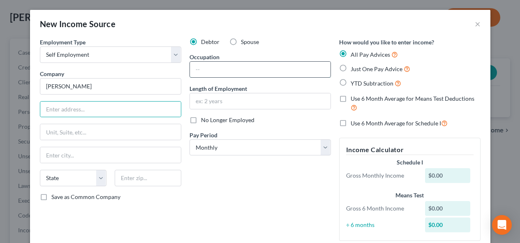
click at [222, 72] on input "text" at bounding box center [260, 70] width 141 height 16
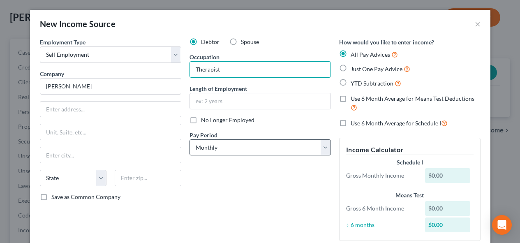
type input "Therapist"
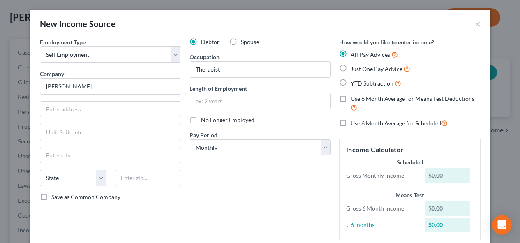
click at [375, 70] on span "Just One Pay Advice" at bounding box center [376, 68] width 52 height 7
click at [359, 69] on input "Just One Pay Advice" at bounding box center [356, 66] width 5 height 5
radio input "true"
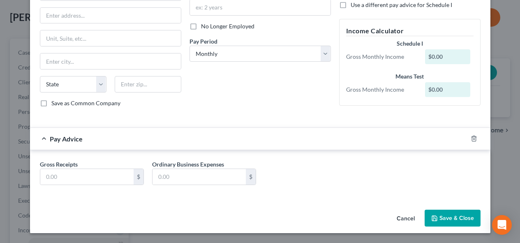
scroll to position [94, 0]
click at [115, 180] on input "text" at bounding box center [86, 177] width 93 height 16
paste input "$3,865.21"
type input "3,865.21"
click at [458, 218] on button "Save & Close" at bounding box center [452, 218] width 56 height 17
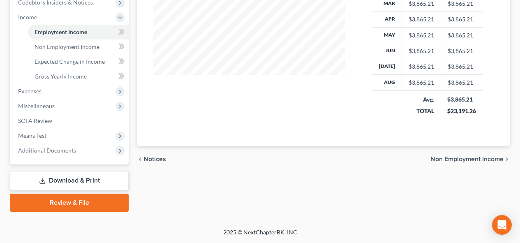
scroll to position [253, 0]
click at [52, 135] on span "Means Test" at bounding box center [70, 135] width 117 height 15
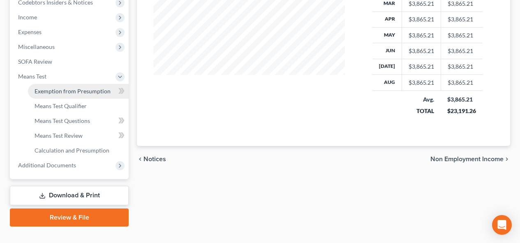
click at [64, 94] on span "Exemption from Presumption" at bounding box center [73, 91] width 76 height 7
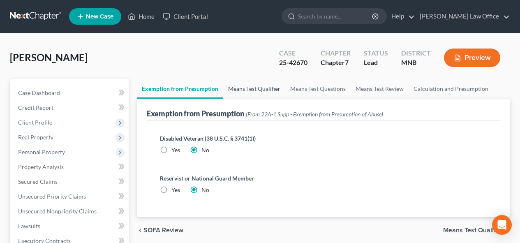
click at [246, 89] on link "Means Test Qualifier" at bounding box center [254, 89] width 62 height 20
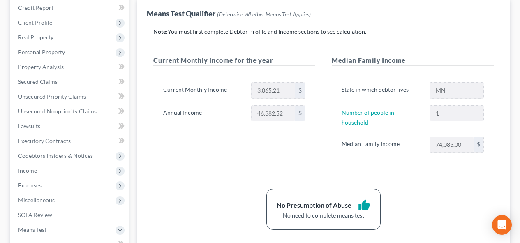
scroll to position [100, 0]
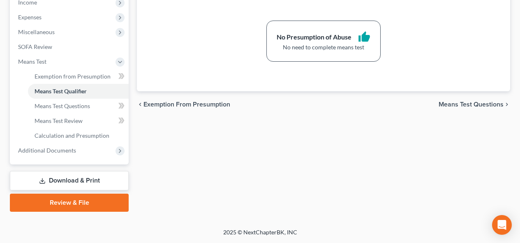
click at [85, 182] on link "Download & Print" at bounding box center [69, 180] width 119 height 19
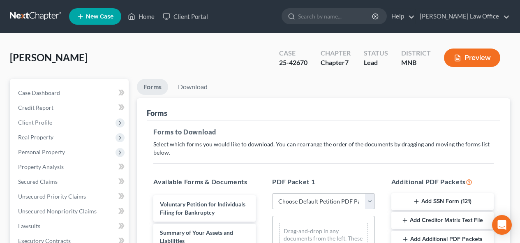
select select "0"
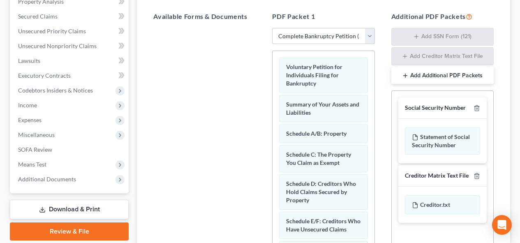
scroll to position [170, 0]
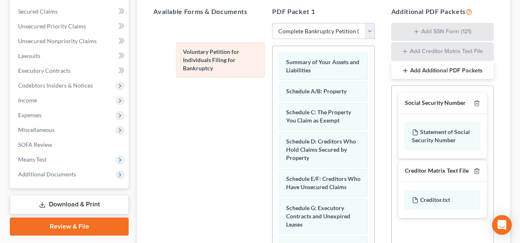
drag, startPoint x: 313, startPoint y: 67, endPoint x: 209, endPoint y: 56, distance: 104.9
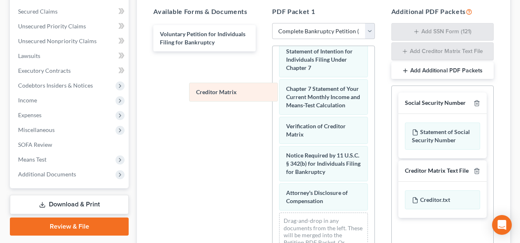
scroll to position [330, 0]
drag, startPoint x: 301, startPoint y: 108, endPoint x: 208, endPoint y: 92, distance: 94.2
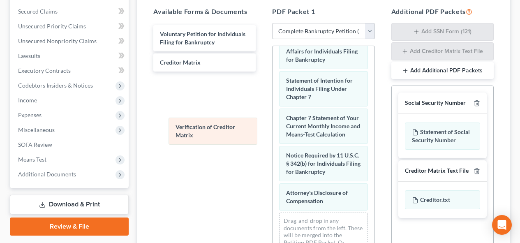
scroll to position [301, 0]
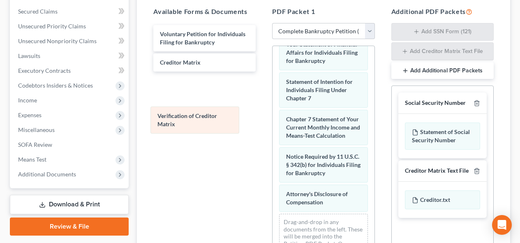
drag, startPoint x: 306, startPoint y: 129, endPoint x: 179, endPoint y: 117, distance: 127.8
click at [272, 117] on div "Verification of Creditor Matrix Summary of Your Assets and Liabilities Schedule…" at bounding box center [322, 9] width 101 height 528
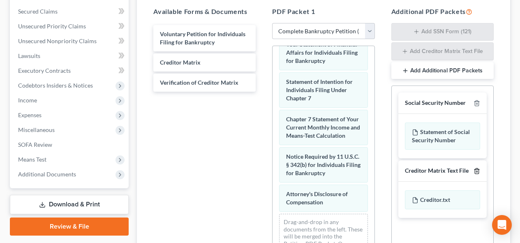
click at [476, 171] on line "button" at bounding box center [476, 171] width 0 height 2
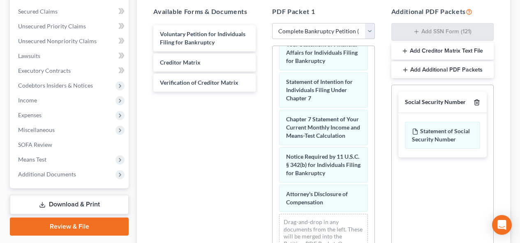
click at [478, 102] on icon "button" at bounding box center [477, 102] width 4 height 5
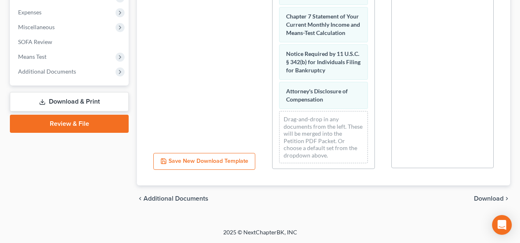
click at [484, 199] on span "Download" at bounding box center [489, 198] width 30 height 7
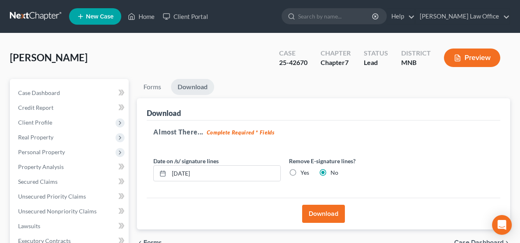
scroll to position [0, 0]
click at [323, 206] on button "Download" at bounding box center [323, 214] width 43 height 18
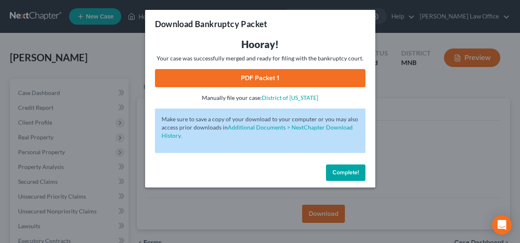
click at [255, 80] on link "PDF Packet 1" at bounding box center [260, 78] width 210 height 18
click at [344, 172] on span "Complete!" at bounding box center [345, 172] width 26 height 7
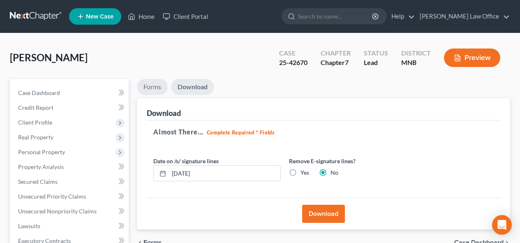
click at [151, 87] on link "Forms" at bounding box center [152, 87] width 31 height 16
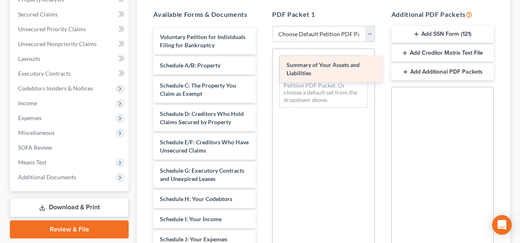
drag, startPoint x: 212, startPoint y: 67, endPoint x: 344, endPoint y: 67, distance: 131.9
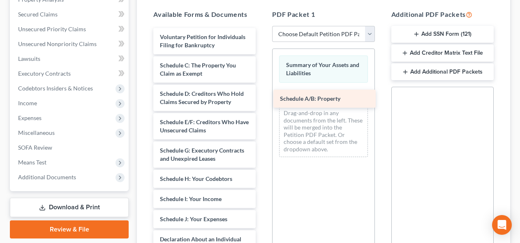
drag, startPoint x: 192, startPoint y: 64, endPoint x: 312, endPoint y: 97, distance: 124.1
click at [262, 97] on div "Schedule A/B: Property Voluntary Petition for Individuals Filing for Bankruptcy…" at bounding box center [204, 245] width 115 height 435
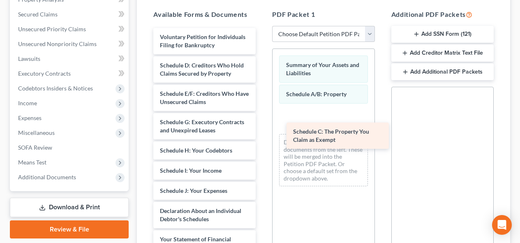
drag, startPoint x: 176, startPoint y: 67, endPoint x: 307, endPoint y: 125, distance: 143.3
click at [262, 125] on div "Schedule C: The Property You Claim as Exempt Voluntary Petition for Individuals…" at bounding box center [204, 231] width 115 height 407
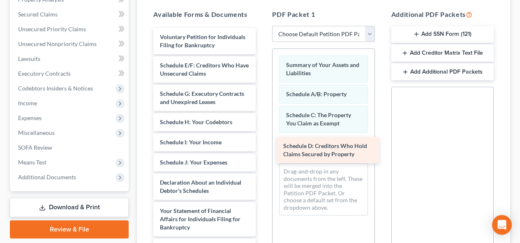
drag, startPoint x: 180, startPoint y: 70, endPoint x: 304, endPoint y: 151, distance: 147.6
click at [262, 151] on div "Schedule D: Creditors Who Hold Claims Secured by Property Voluntary Petition fo…" at bounding box center [204, 217] width 115 height 378
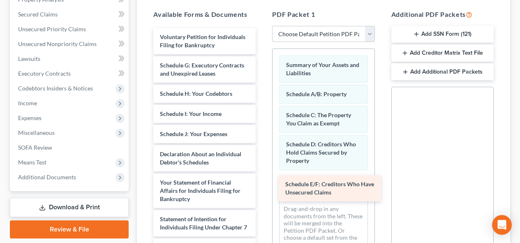
drag, startPoint x: 184, startPoint y: 68, endPoint x: 310, endPoint y: 187, distance: 172.9
click at [262, 187] on div "Schedule E/F: Creditors Who Have Unsecured Claims Voluntary Petition for Indivi…" at bounding box center [204, 203] width 115 height 350
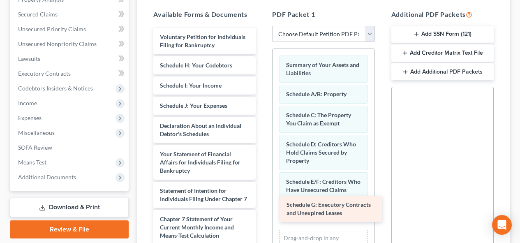
drag, startPoint x: 182, startPoint y: 65, endPoint x: 309, endPoint y: 205, distance: 188.5
click at [262, 205] on div "Schedule G: Executory Contracts and Unexpired Leases Voluntary Petition for Ind…" at bounding box center [204, 189] width 115 height 322
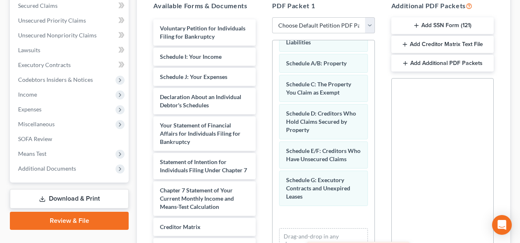
scroll to position [14, 0]
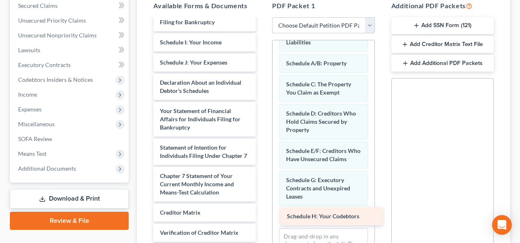
drag, startPoint x: 187, startPoint y: 63, endPoint x: 313, endPoint y: 214, distance: 197.4
click at [262, 214] on div "Schedule H: Your Codebtors Voluntary Petition for Individuals Filing for Bankru…" at bounding box center [204, 156] width 115 height 302
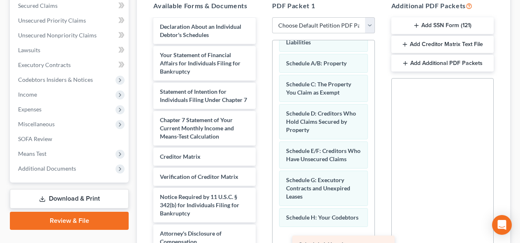
scroll to position [51, 0]
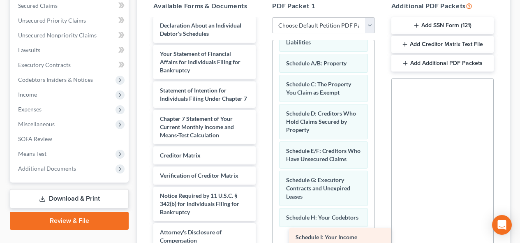
drag, startPoint x: 168, startPoint y: 43, endPoint x: 304, endPoint y: 238, distance: 237.6
click at [262, 238] on div "Schedule I: Your Income Voluntary Petition for Individuals Filing for Bankruptc…" at bounding box center [204, 108] width 115 height 281
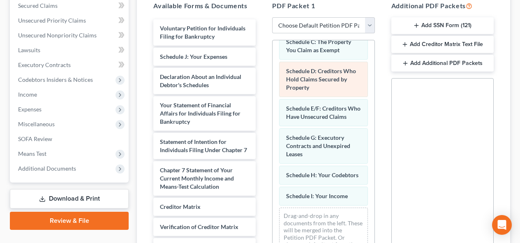
scroll to position [64, 0]
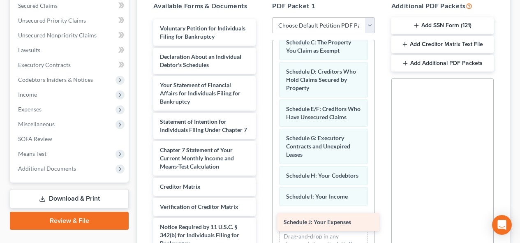
drag, startPoint x: 205, startPoint y: 54, endPoint x: 329, endPoint y: 219, distance: 206.7
click at [262, 219] on div "Schedule J: Your Expenses Voluntary Petition for Individuals Filing for Bankrup…" at bounding box center [204, 149] width 115 height 261
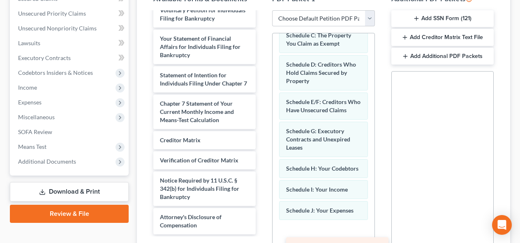
scroll to position [189, 0]
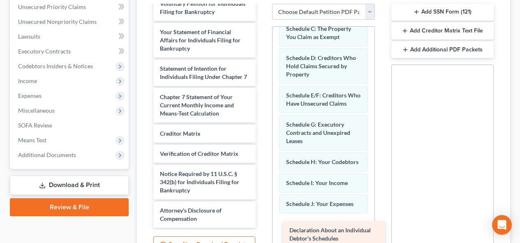
drag, startPoint x: 184, startPoint y: 58, endPoint x: 313, endPoint y: 232, distance: 216.7
click at [262, 228] on div "Declaration About an Individual Debtor's Schedules Voluntary Petition for Indiv…" at bounding box center [204, 111] width 115 height 233
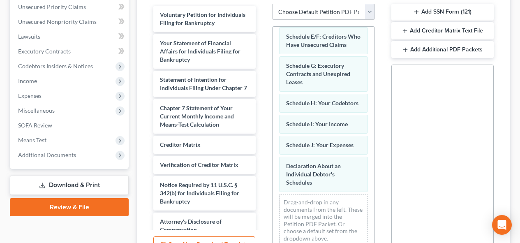
scroll to position [122, 0]
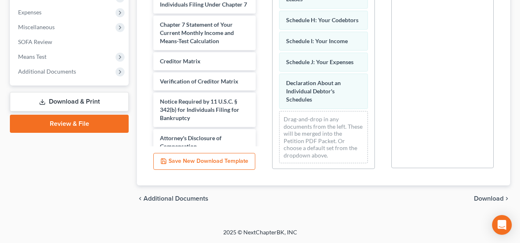
click at [494, 200] on span "Download" at bounding box center [489, 198] width 30 height 7
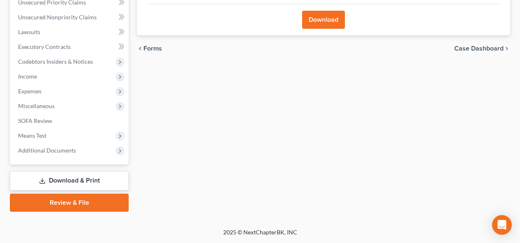
click at [318, 27] on button "Download" at bounding box center [323, 20] width 43 height 18
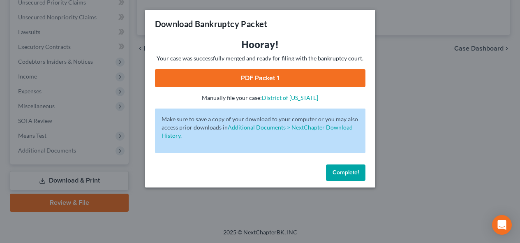
click at [274, 79] on link "PDF Packet 1" at bounding box center [260, 78] width 210 height 18
click at [347, 173] on span "Complete!" at bounding box center [345, 172] width 26 height 7
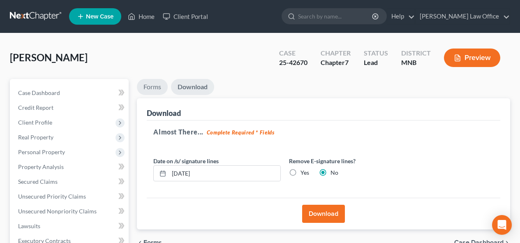
scroll to position [0, 0]
click at [151, 87] on link "Forms" at bounding box center [152, 87] width 31 height 16
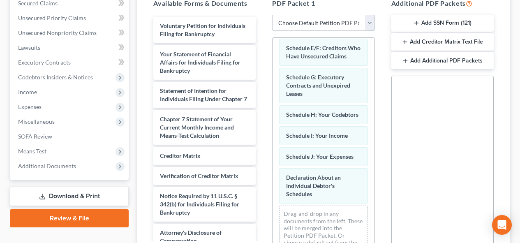
select select "3"
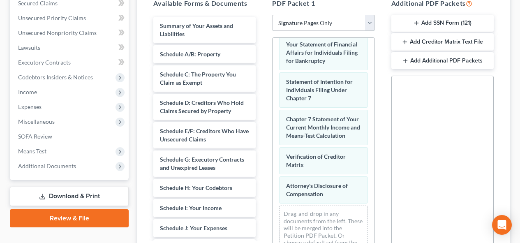
select select
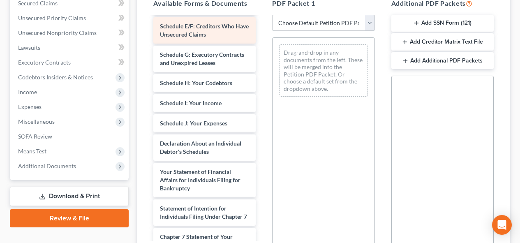
scroll to position [134, 0]
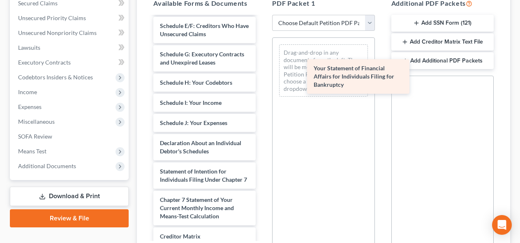
drag, startPoint x: 192, startPoint y: 183, endPoint x: 338, endPoint y: 77, distance: 180.1
click at [262, 77] on div "Your Statement of Financial Affairs for Individuals Filing for Bankruptcy Volun…" at bounding box center [204, 106] width 115 height 447
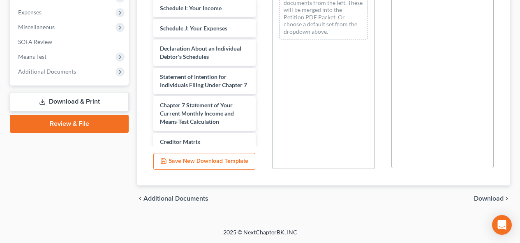
click at [484, 198] on span "Download" at bounding box center [489, 198] width 30 height 7
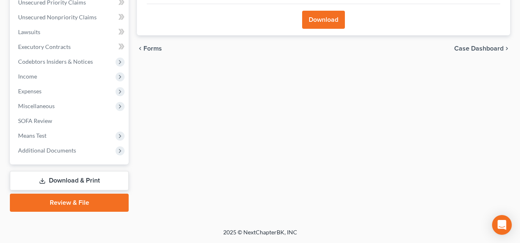
scroll to position [194, 0]
click at [334, 26] on button "Download" at bounding box center [323, 20] width 43 height 18
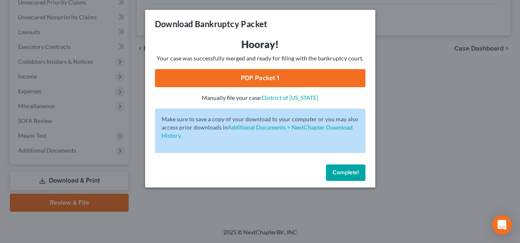
click at [292, 80] on link "PDF Packet 1" at bounding box center [260, 78] width 210 height 18
click at [344, 169] on span "Complete!" at bounding box center [345, 172] width 26 height 7
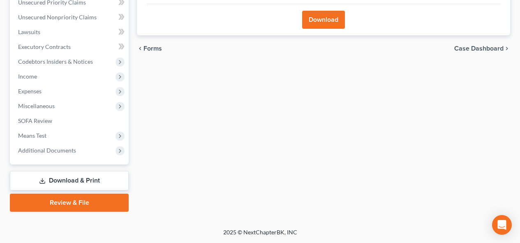
click at [90, 181] on link "Download & Print" at bounding box center [69, 180] width 119 height 19
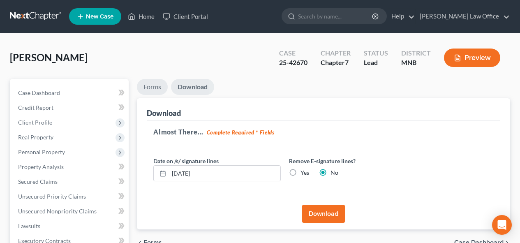
scroll to position [0, 0]
click at [155, 88] on link "Forms" at bounding box center [152, 87] width 31 height 16
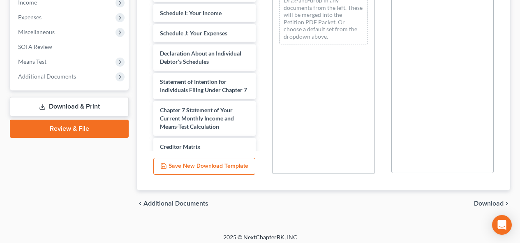
scroll to position [221, 0]
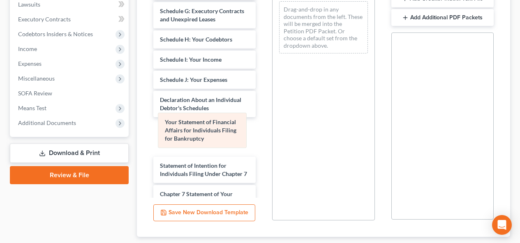
drag, startPoint x: 316, startPoint y: 17, endPoint x: 195, endPoint y: 129, distance: 164.6
click at [272, 60] on div "Your Statement of Financial Affairs for Individuals Filing for Bankruptcy Your …" at bounding box center [322, 27] width 101 height 65
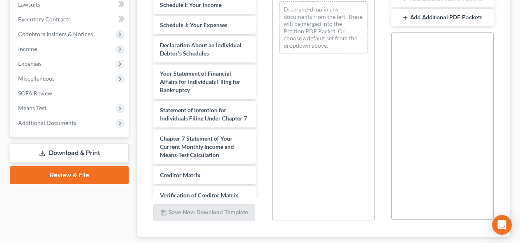
scroll to position [189, 0]
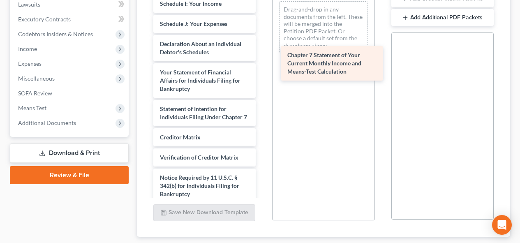
drag, startPoint x: 194, startPoint y: 146, endPoint x: 320, endPoint y: 65, distance: 150.2
click at [262, 65] on div "Chapter 7 Statement of Your Current Monthly Income and Means-Test Calculation V…" at bounding box center [204, 7] width 115 height 447
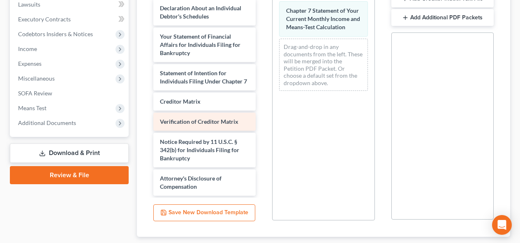
scroll to position [225, 0]
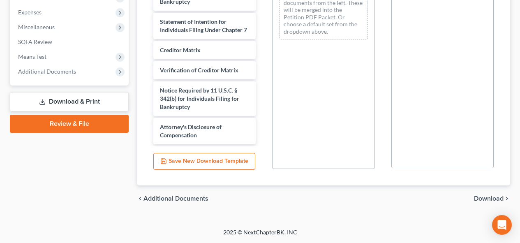
click at [490, 196] on span "Download" at bounding box center [489, 198] width 30 height 7
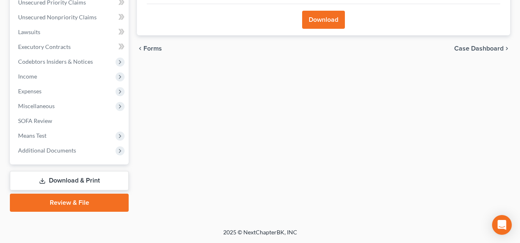
click at [327, 30] on div "Download" at bounding box center [323, 20] width 353 height 32
click at [325, 25] on button "Download" at bounding box center [323, 20] width 43 height 18
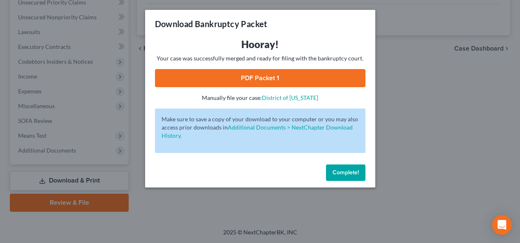
click at [308, 83] on link "PDF Packet 1" at bounding box center [260, 78] width 210 height 18
click at [328, 170] on button "Complete!" at bounding box center [345, 172] width 39 height 16
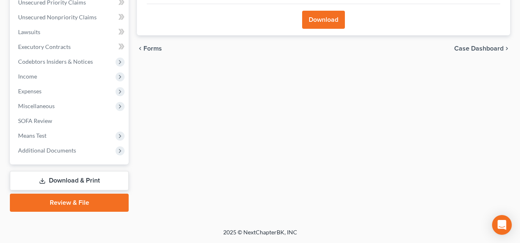
click at [69, 182] on link "Download & Print" at bounding box center [69, 180] width 119 height 19
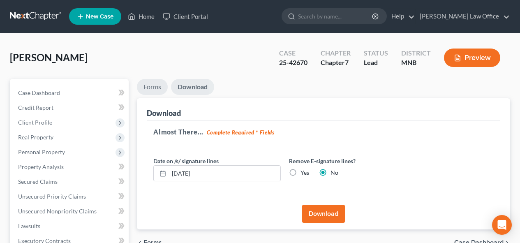
scroll to position [0, 0]
click at [149, 88] on link "Forms" at bounding box center [152, 87] width 31 height 16
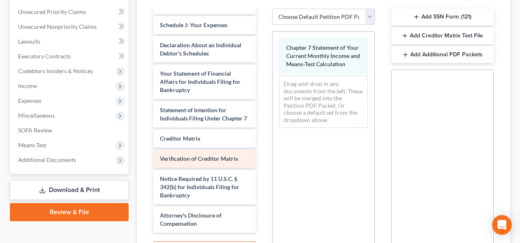
scroll to position [185, 0]
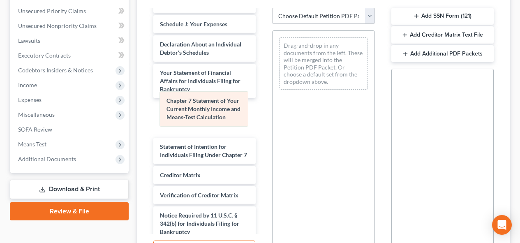
drag, startPoint x: 319, startPoint y: 50, endPoint x: 200, endPoint y: 104, distance: 131.1
click at [272, 96] on div "Chapter 7 Statement of Your Current Monthly Income and Means-Test Calculation C…" at bounding box center [322, 63] width 101 height 65
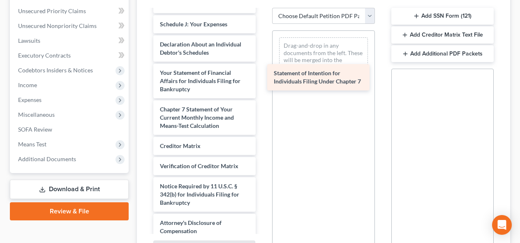
drag, startPoint x: 196, startPoint y: 145, endPoint x: 311, endPoint y: 71, distance: 136.1
click at [262, 71] on div "Statement of Intention for Individuals Filing Under Chapter 7 Voluntary Petitio…" at bounding box center [204, 12] width 115 height 455
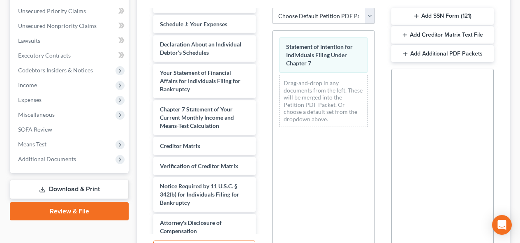
click at [497, 131] on div "Additional PDF Packets Add SSN Form (121) Add Creditor Matrix Text File Add Add…" at bounding box center [442, 124] width 119 height 279
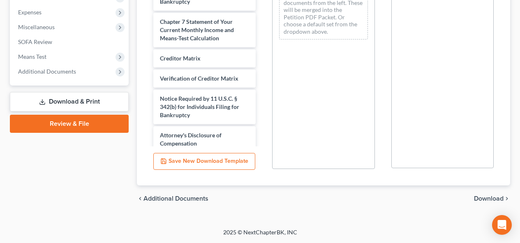
click at [491, 199] on span "Download" at bounding box center [489, 198] width 30 height 7
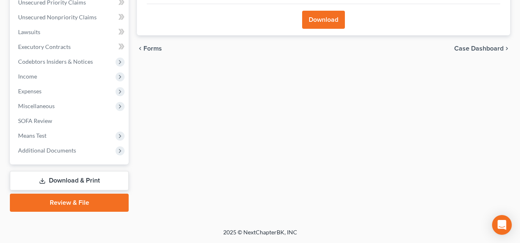
scroll to position [194, 0]
click at [329, 27] on button "Download" at bounding box center [323, 20] width 43 height 18
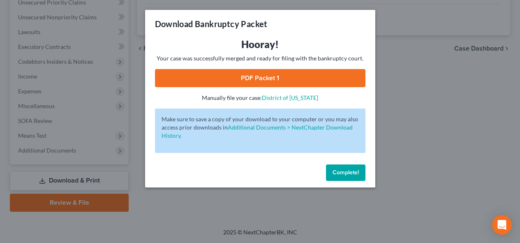
click at [296, 79] on link "PDF Packet 1" at bounding box center [260, 78] width 210 height 18
